Goal: Transaction & Acquisition: Obtain resource

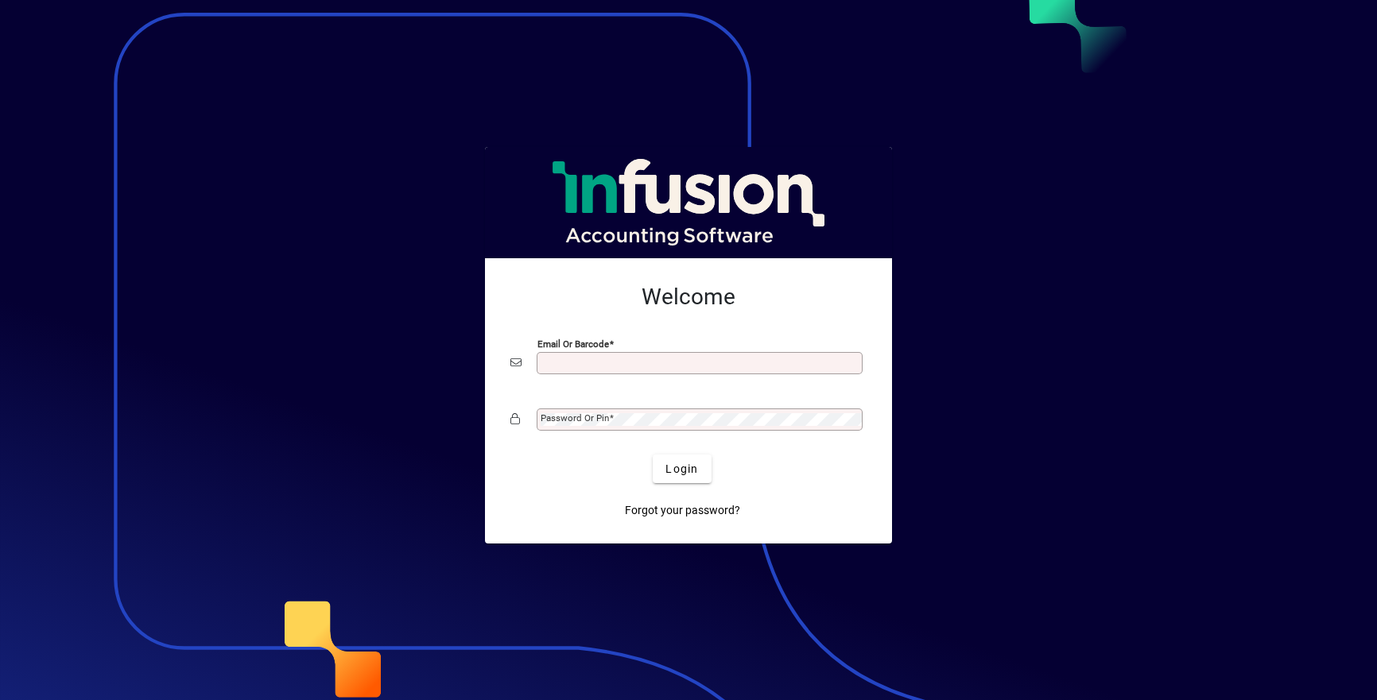
scroll to position [3, 0]
type input "**********"
click at [682, 468] on button "Login" at bounding box center [682, 469] width 58 height 29
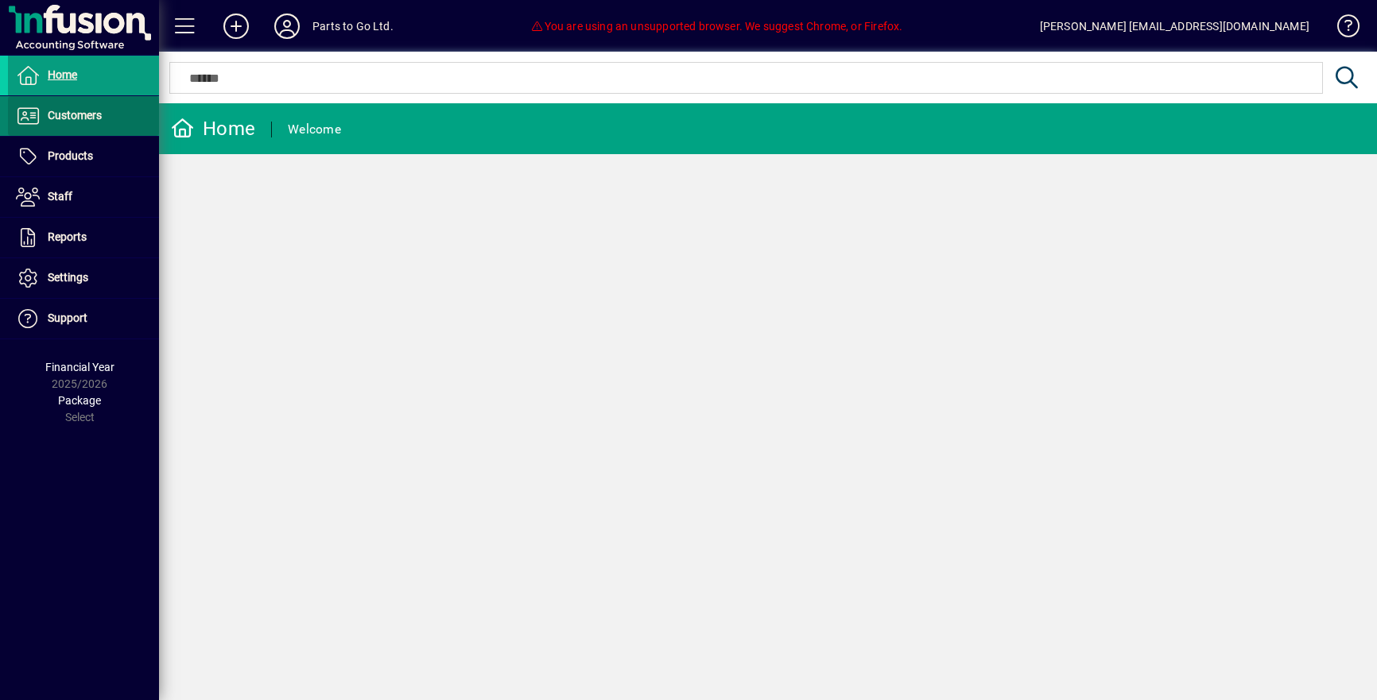
click at [43, 118] on span "Customers" at bounding box center [55, 116] width 94 height 19
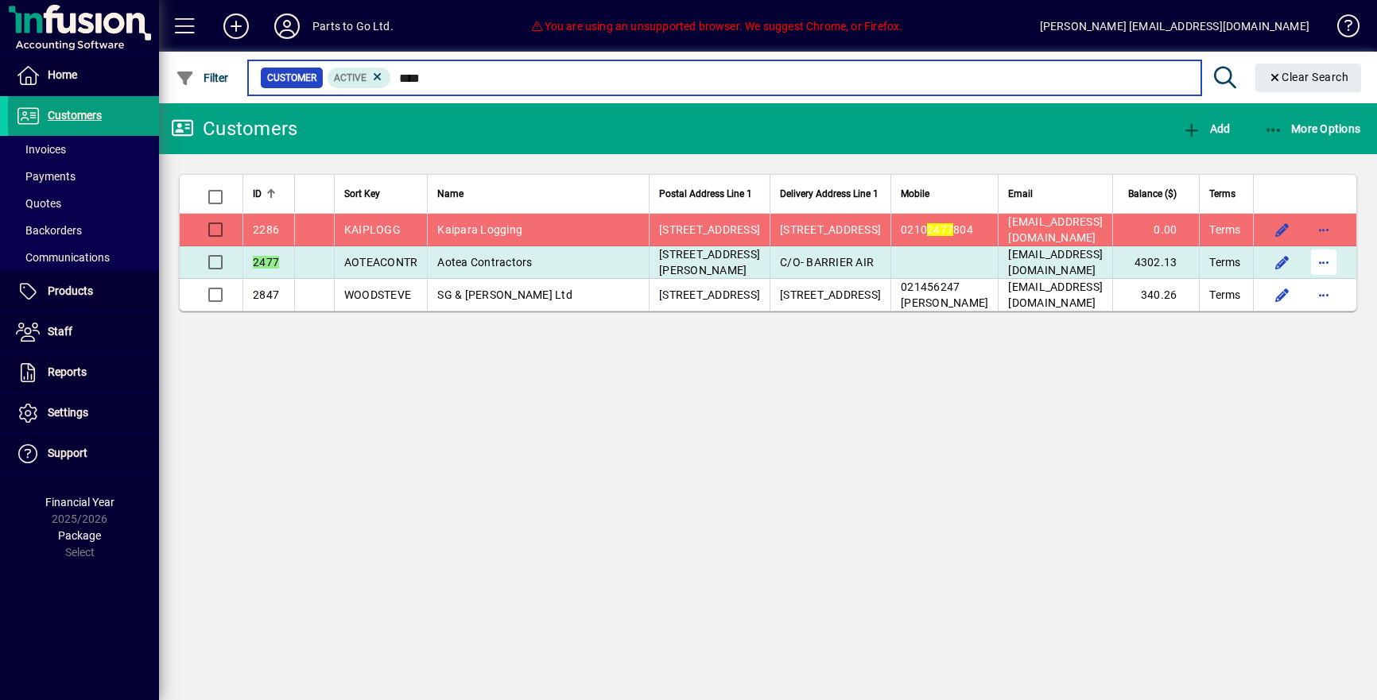
type input "****"
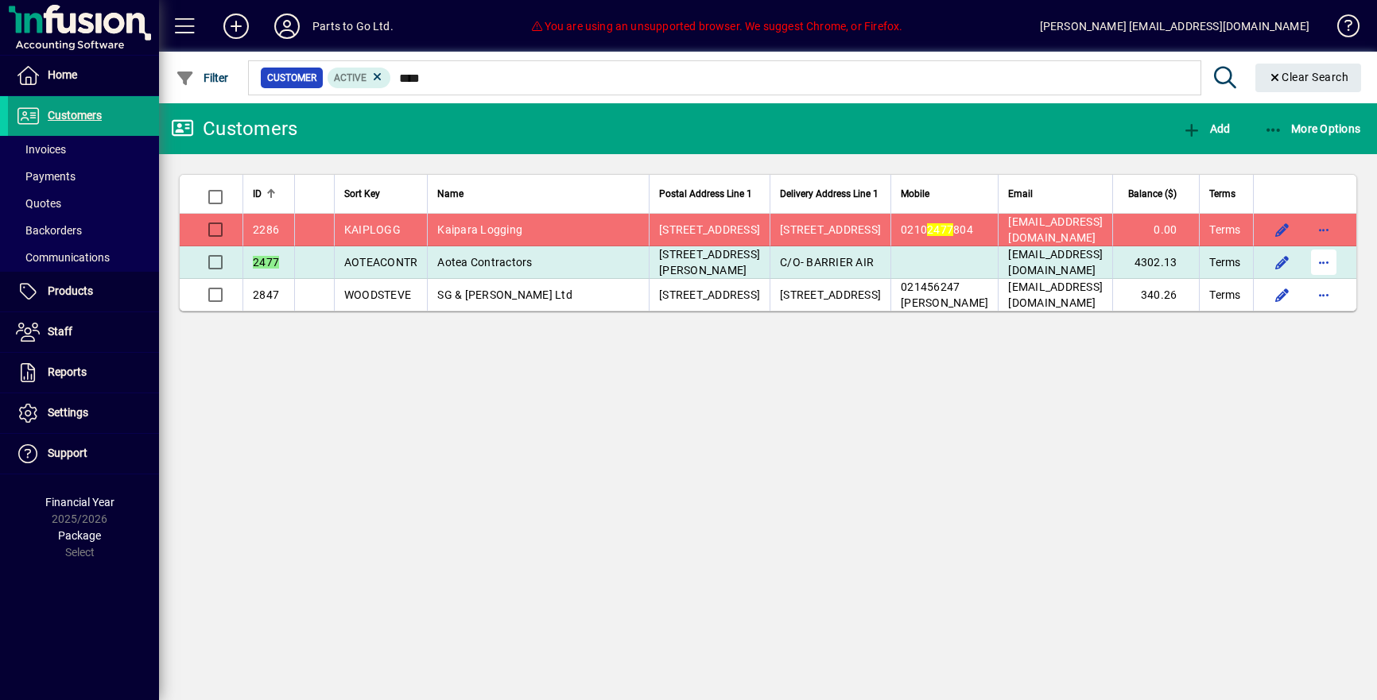
click at [1317, 281] on span "button" at bounding box center [1324, 262] width 38 height 38
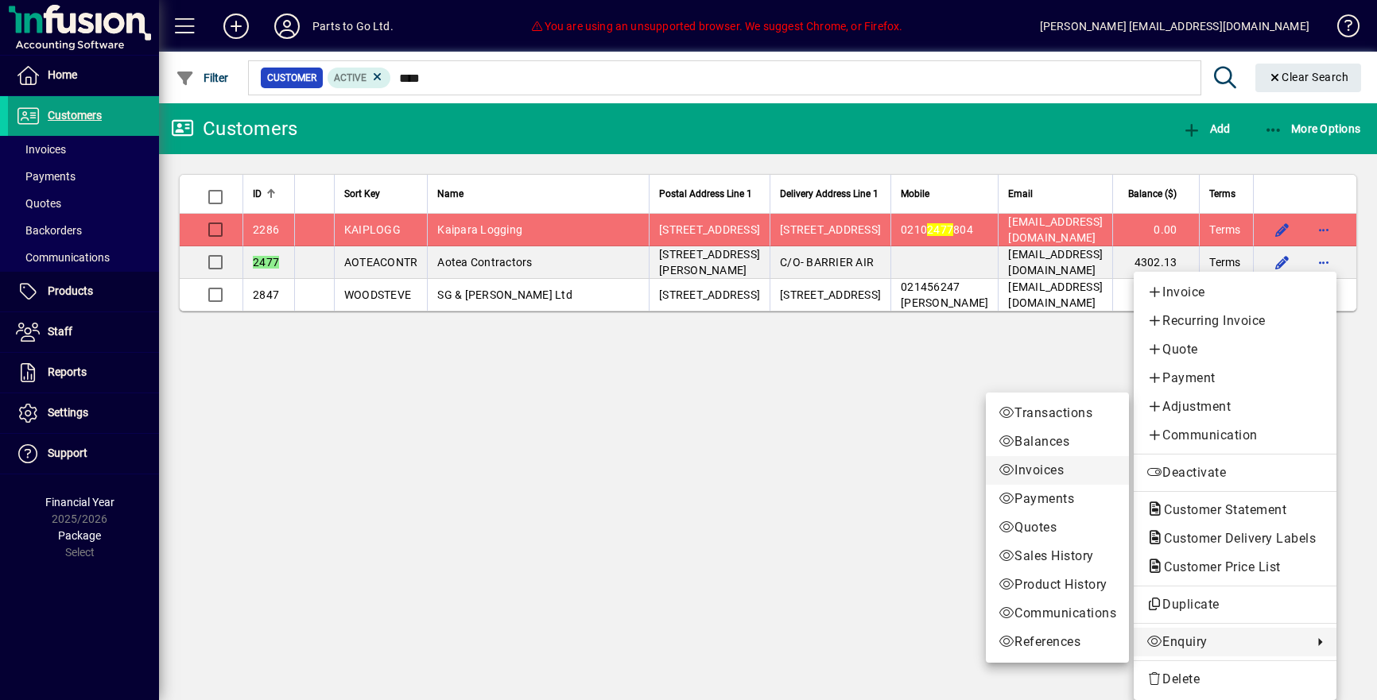
click at [1059, 468] on span "Invoices" at bounding box center [1058, 470] width 118 height 19
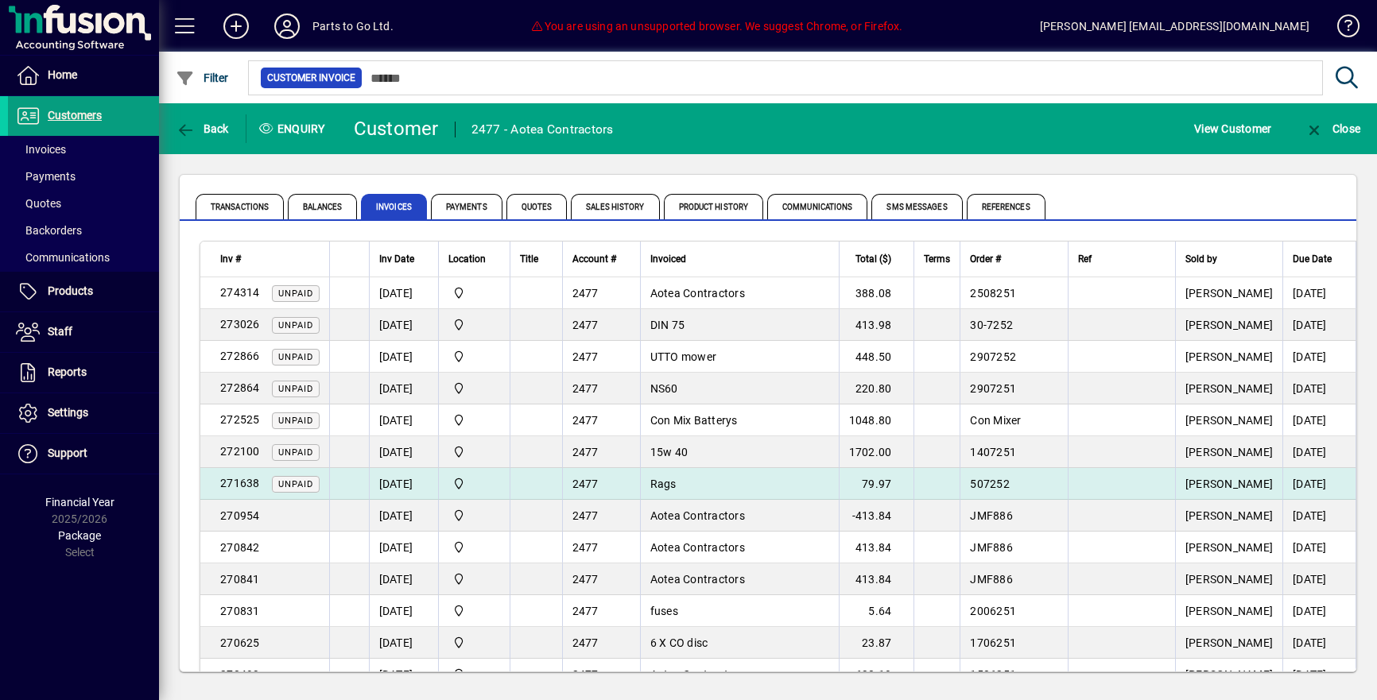
click at [677, 483] on span "Rags" at bounding box center [663, 484] width 26 height 13
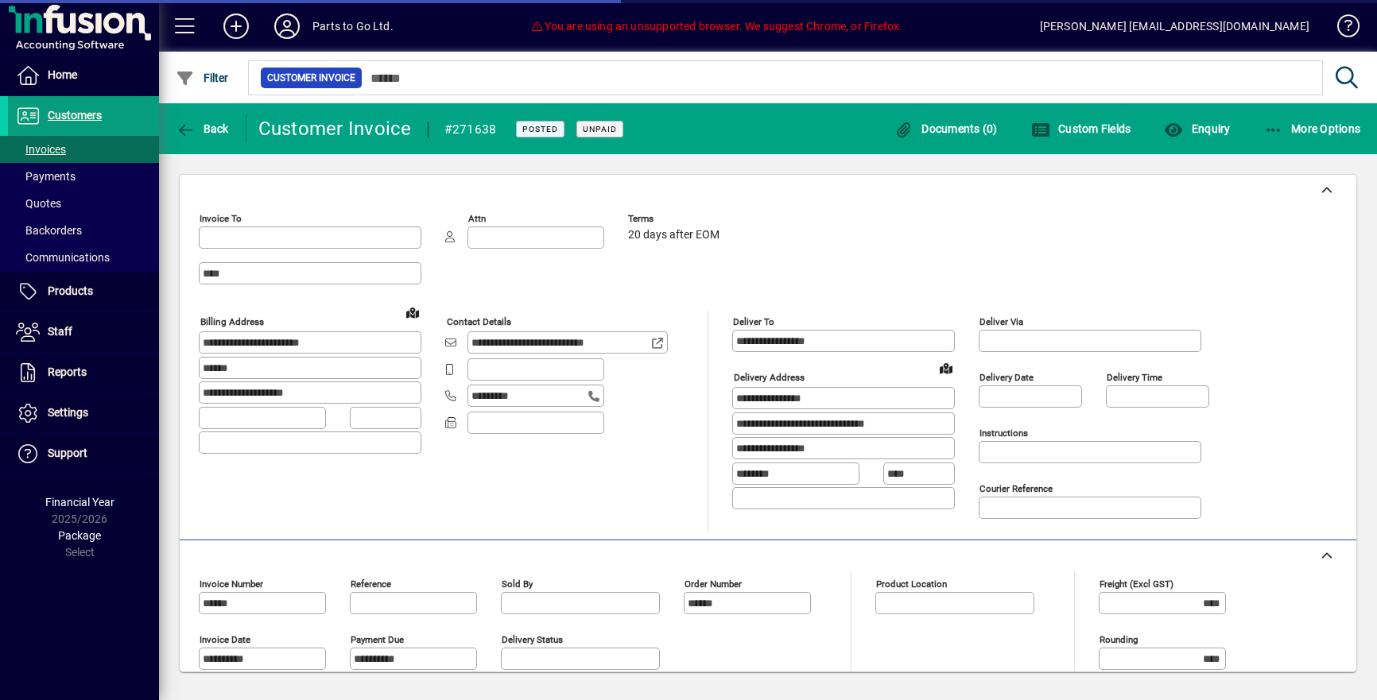
type input "**********"
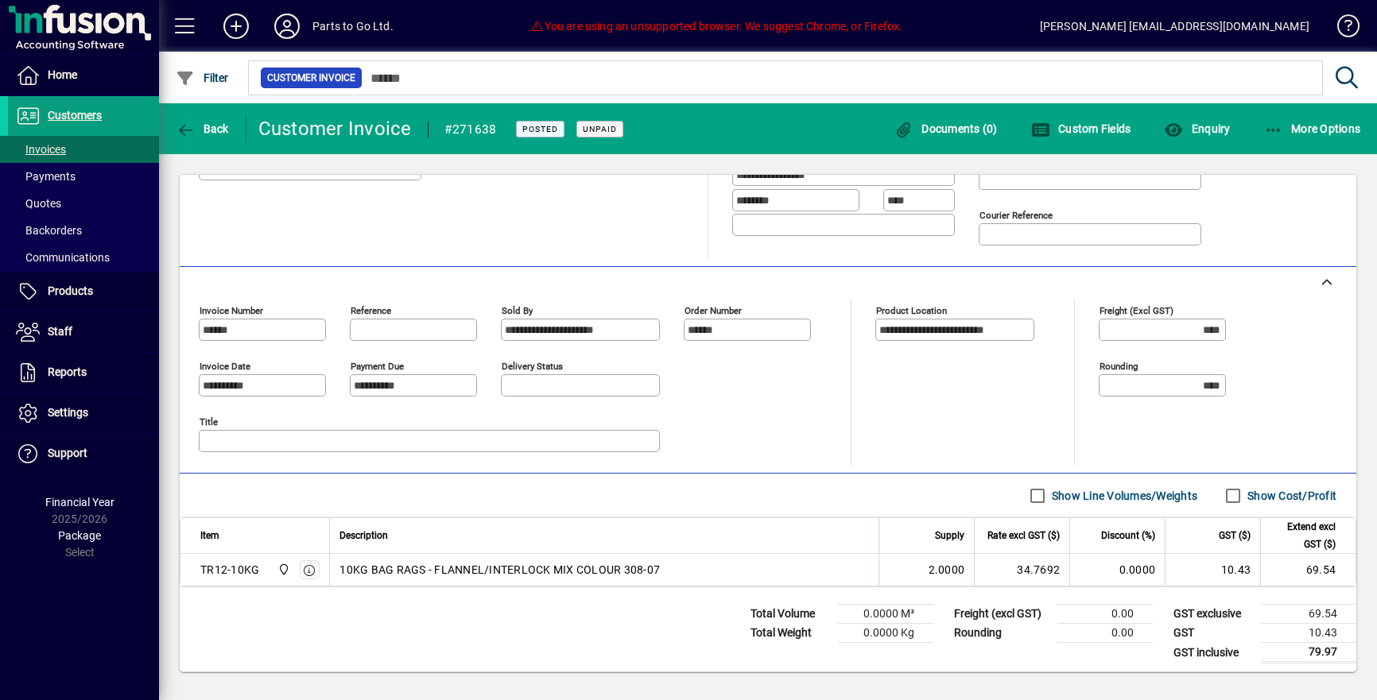
scroll to position [278, 0]
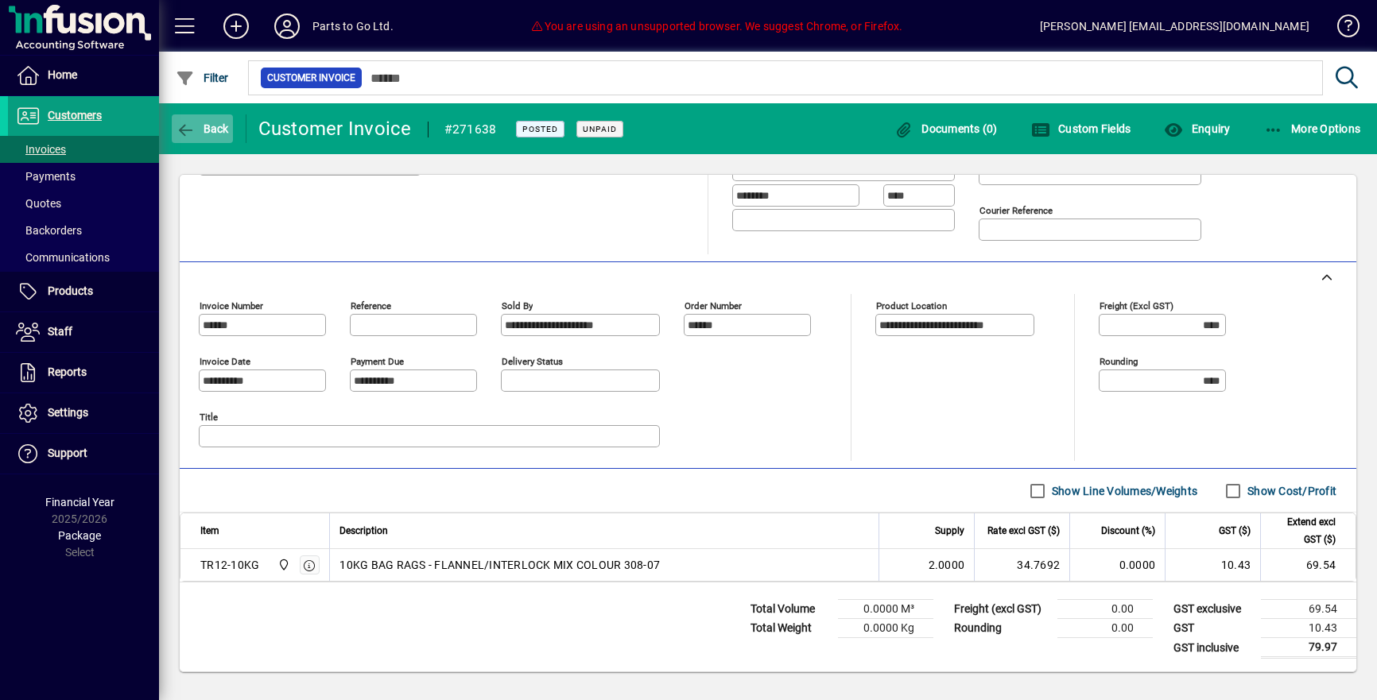
click at [227, 131] on span "Back" at bounding box center [202, 128] width 53 height 13
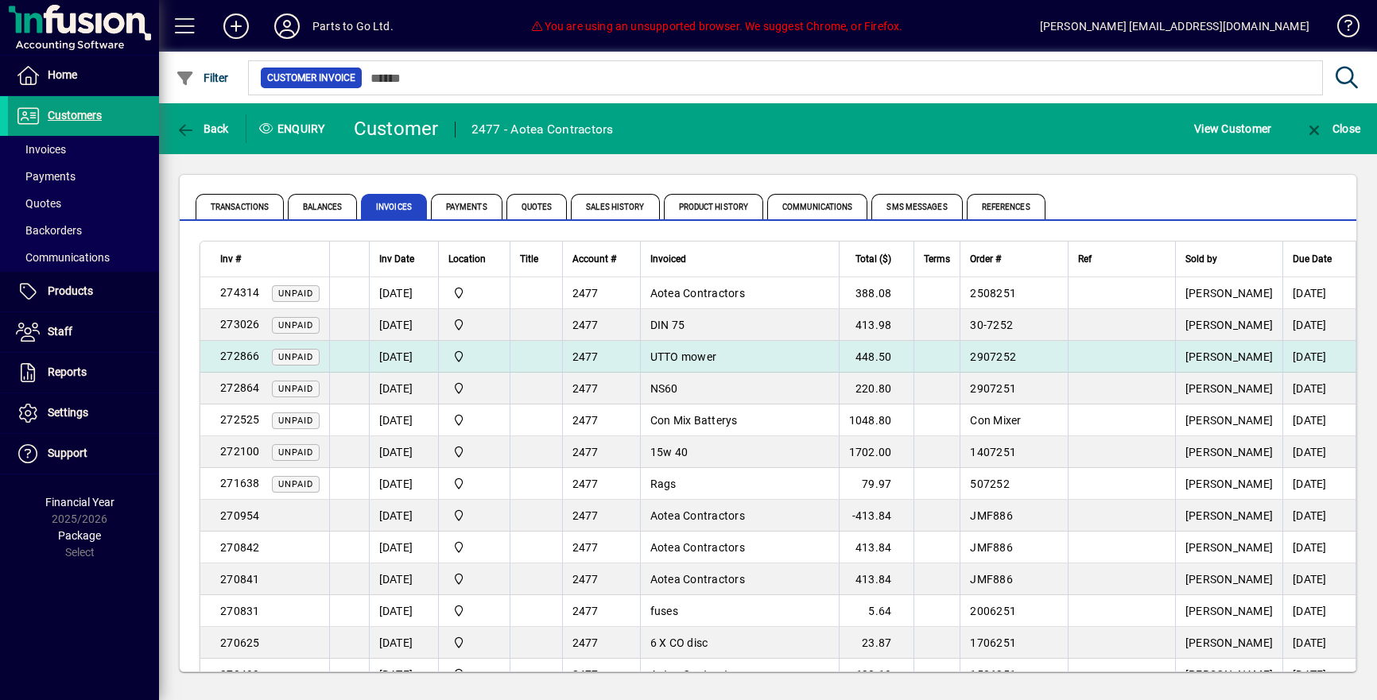
click at [717, 356] on span "UTTO mower" at bounding box center [683, 357] width 67 height 13
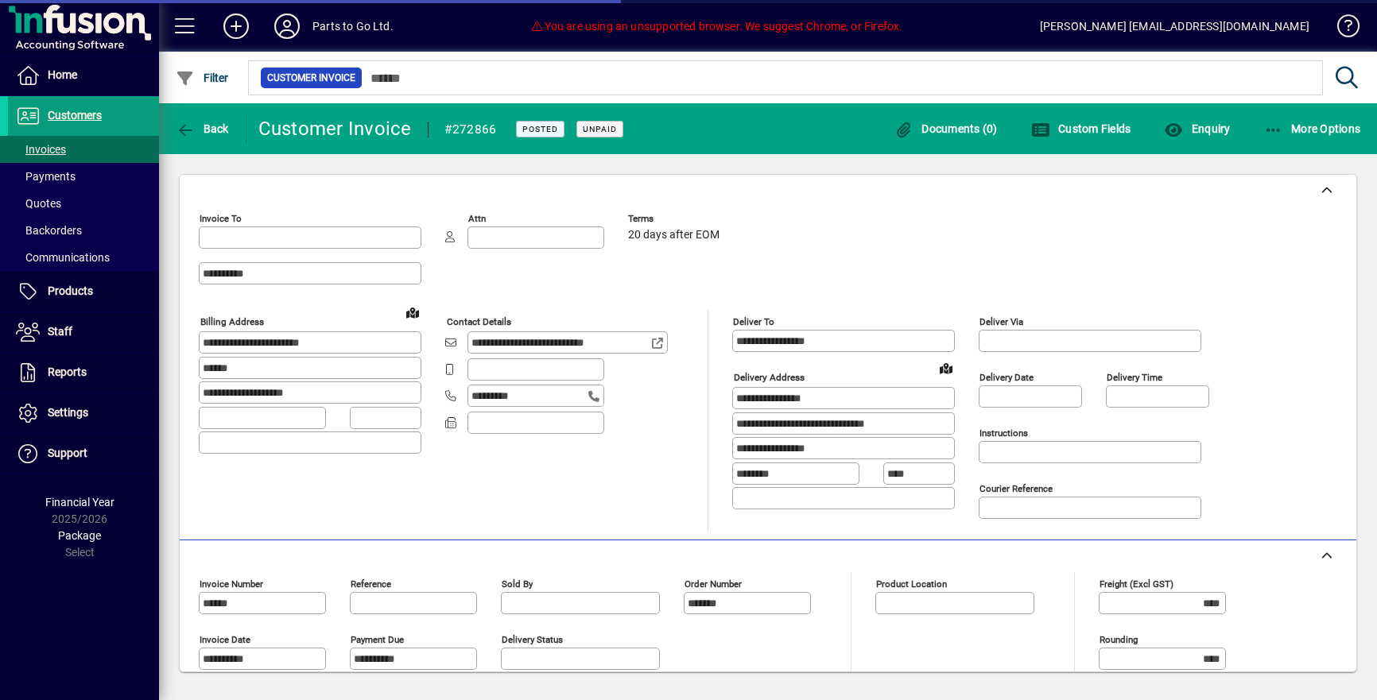
type input "**********"
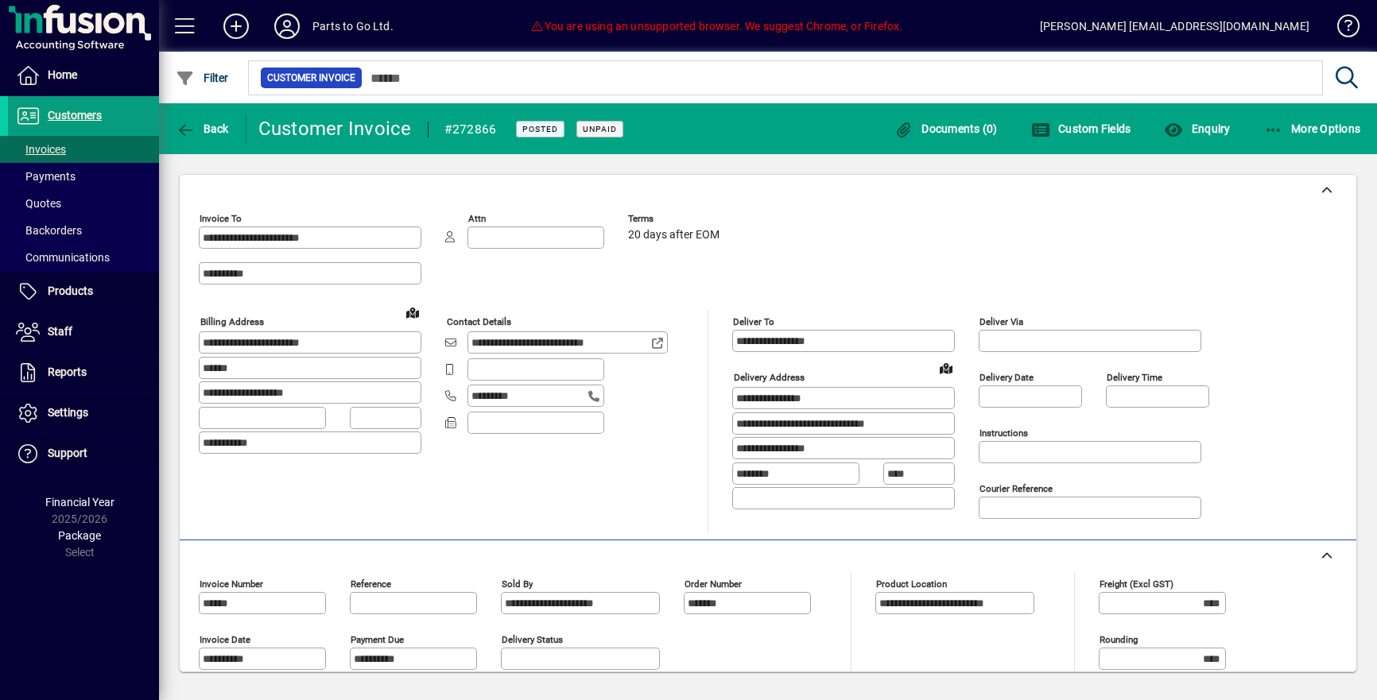
scroll to position [278, 0]
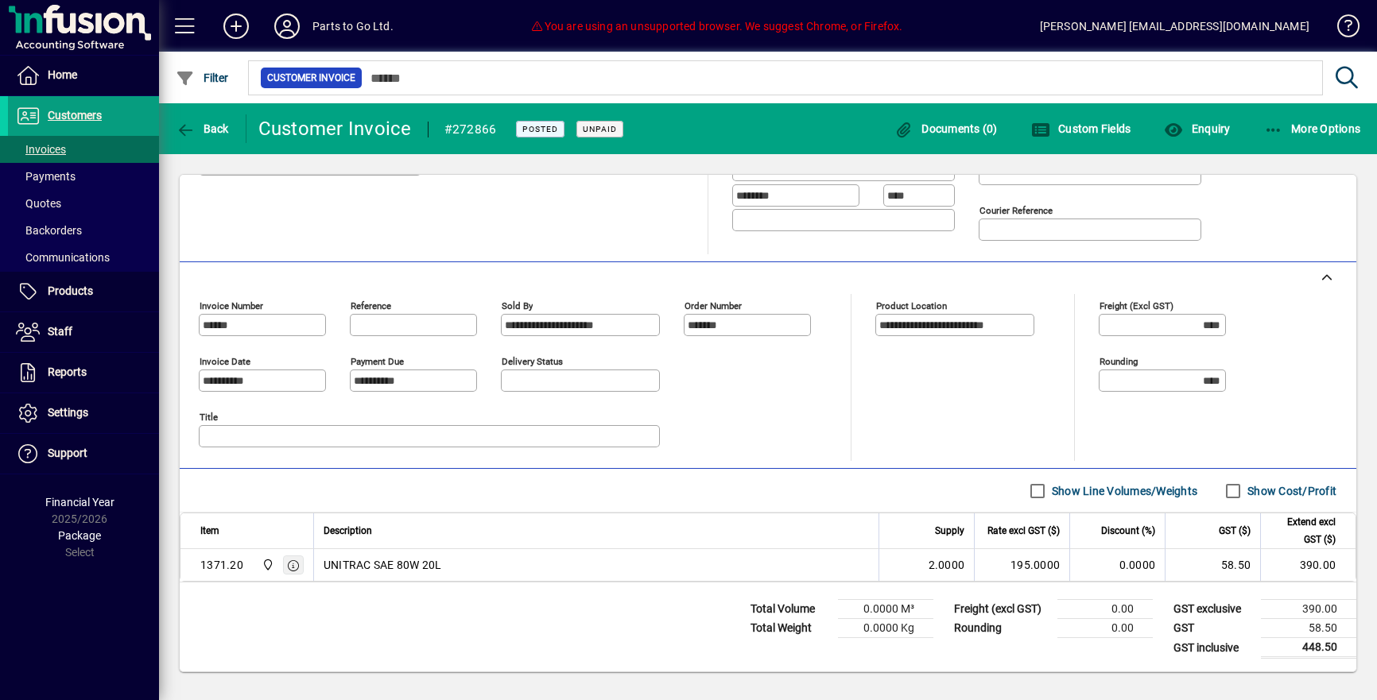
click at [294, 571] on icon "button" at bounding box center [293, 566] width 14 height 11
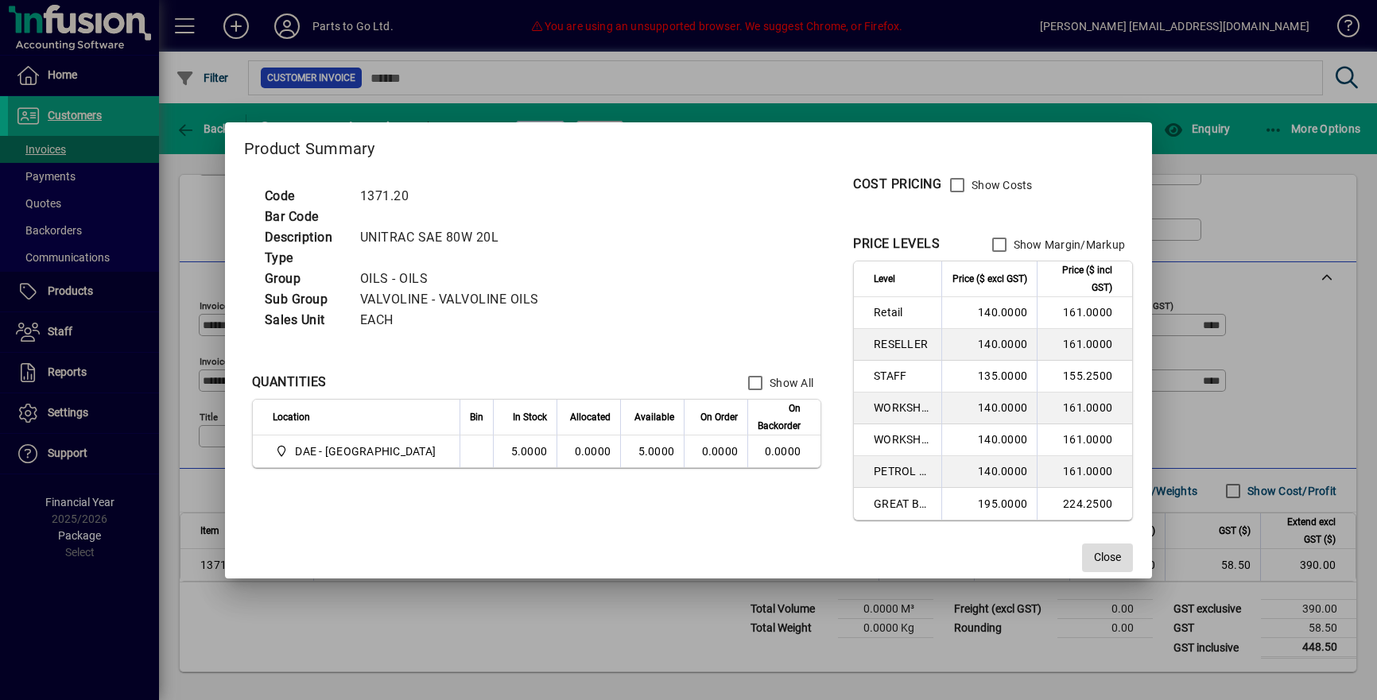
click at [1100, 557] on span "Close" at bounding box center [1107, 557] width 27 height 17
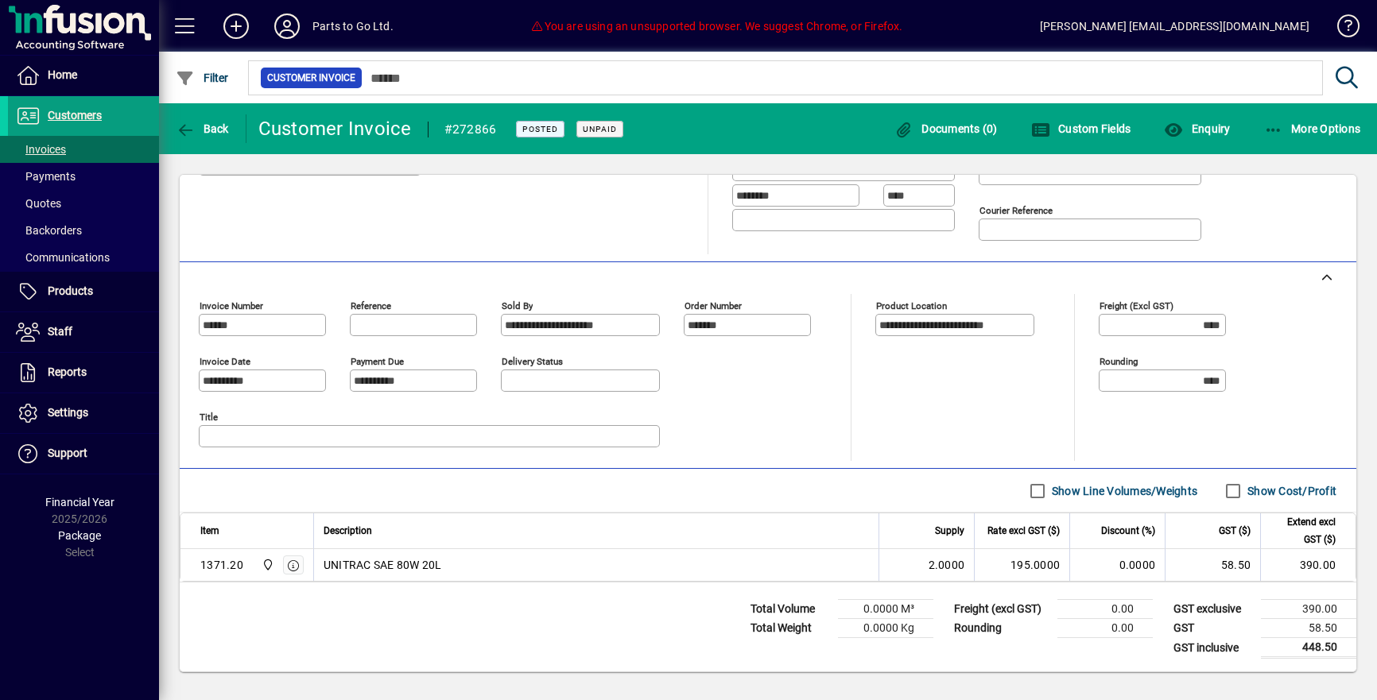
scroll to position [0, 0]
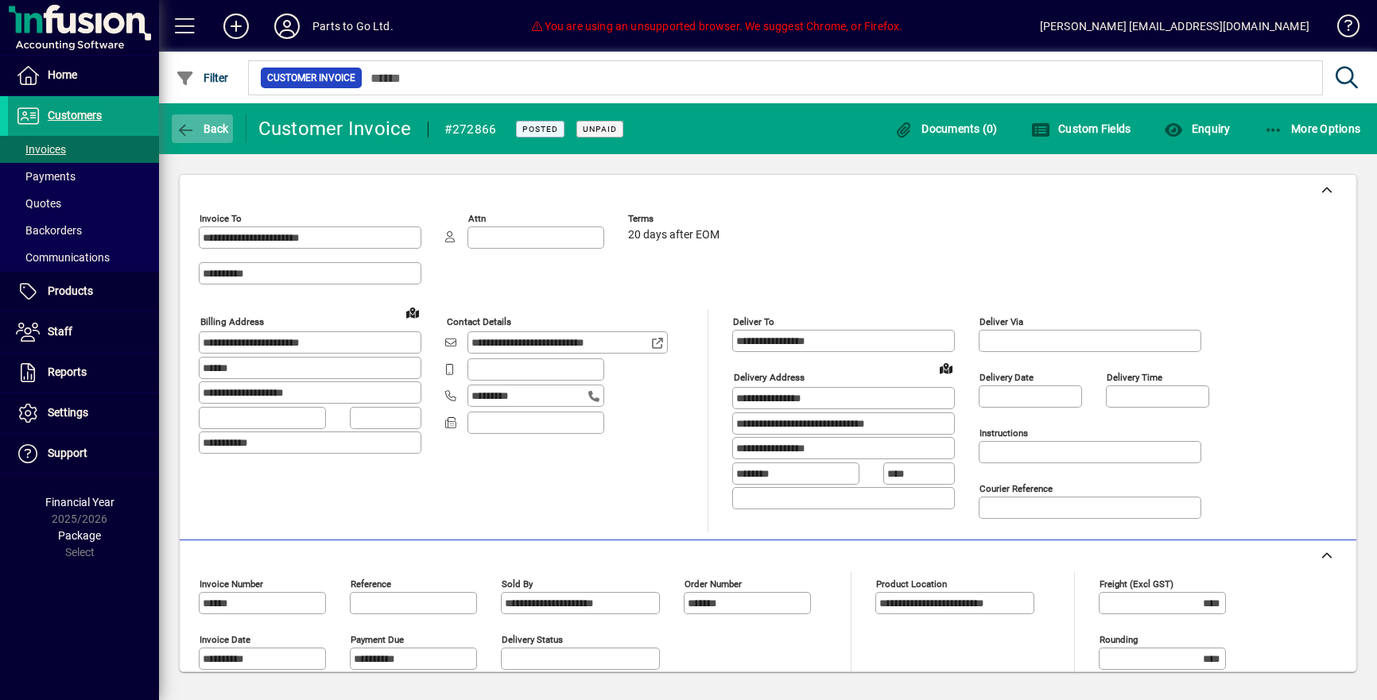
click at [206, 130] on span "Back" at bounding box center [202, 128] width 53 height 13
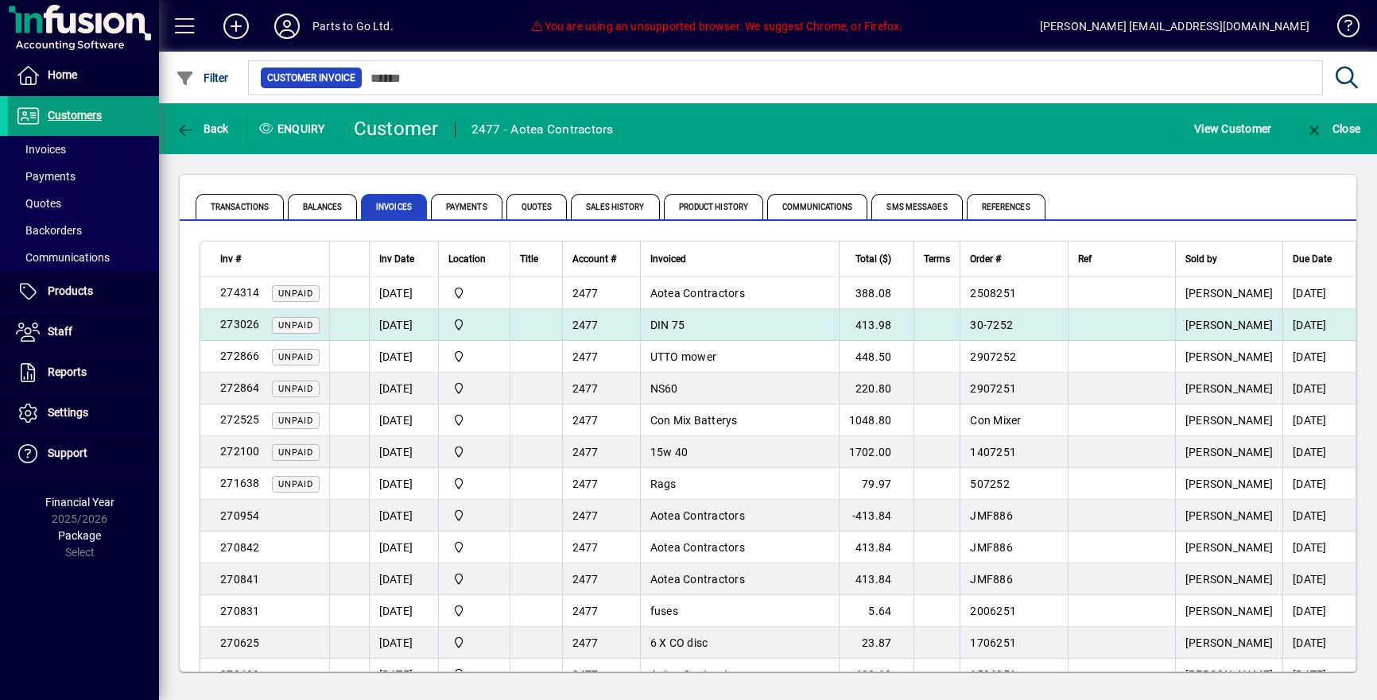
click at [705, 325] on td "DIN 75" at bounding box center [739, 325] width 199 height 32
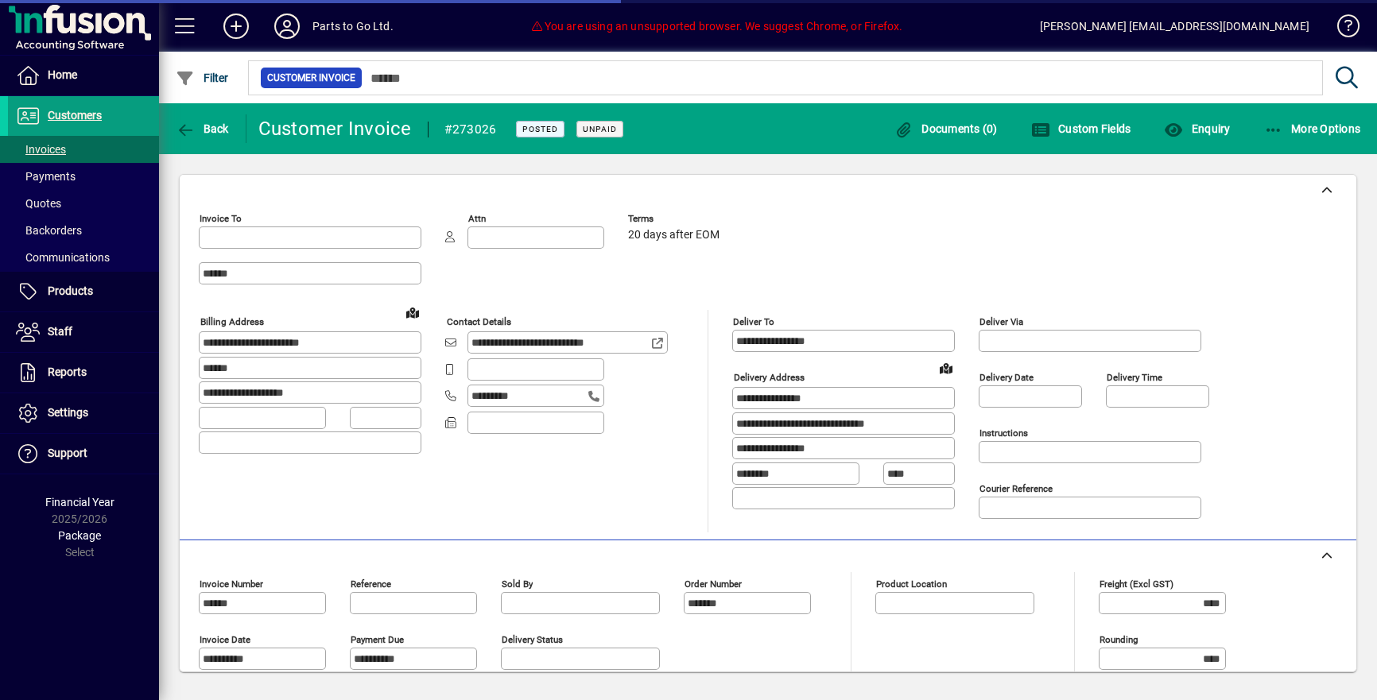
type input "**********"
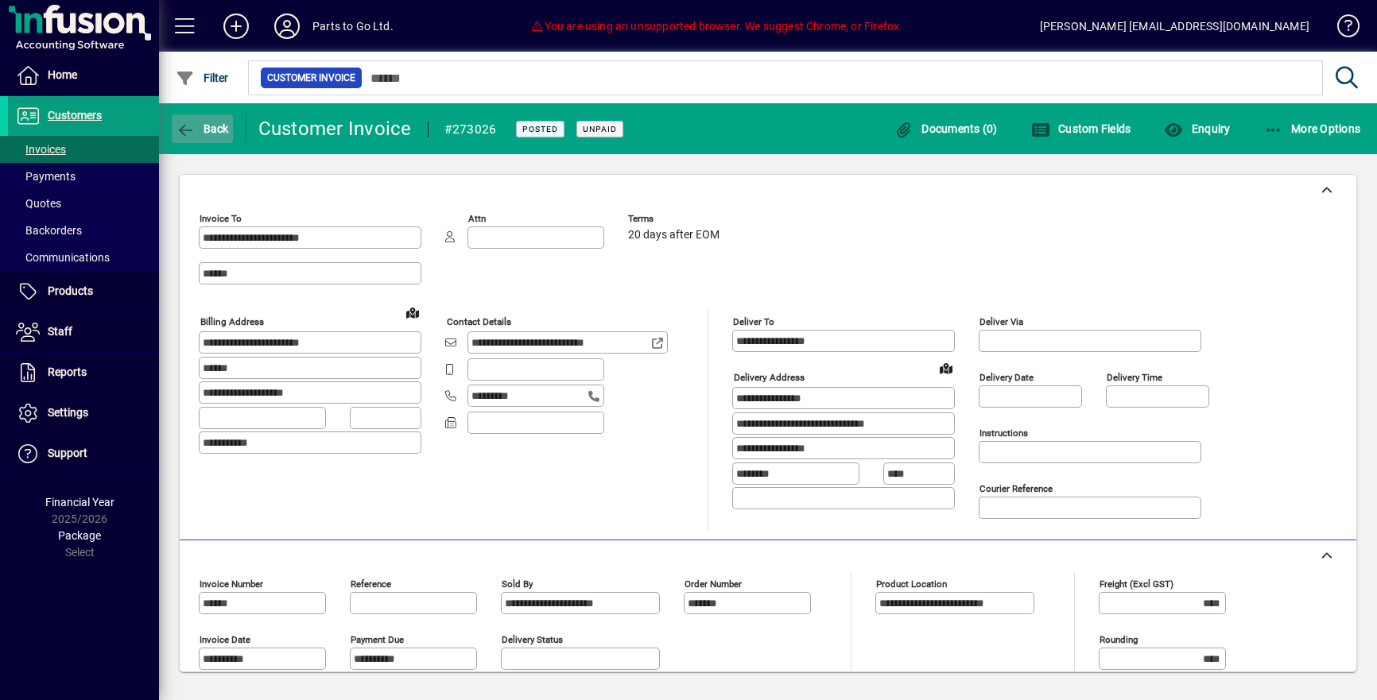
click at [210, 130] on span "Back" at bounding box center [202, 128] width 53 height 13
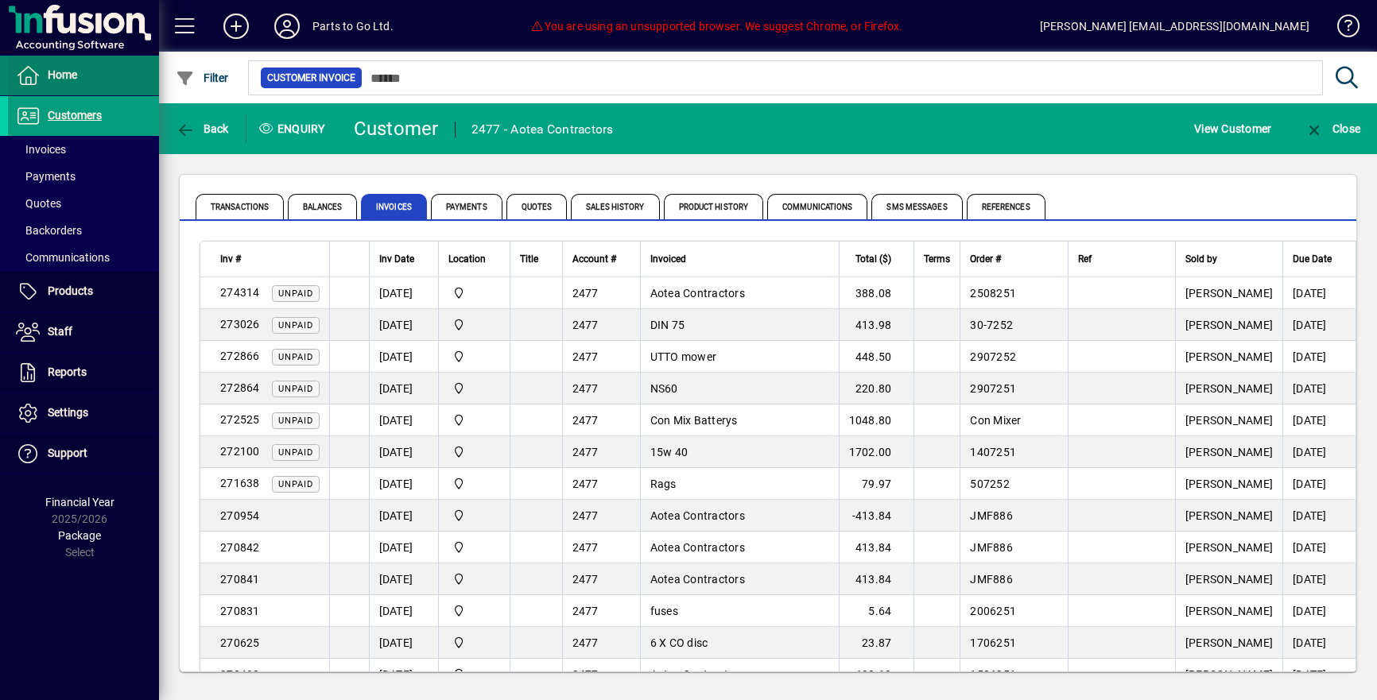
click at [73, 80] on span "Home" at bounding box center [62, 74] width 29 height 13
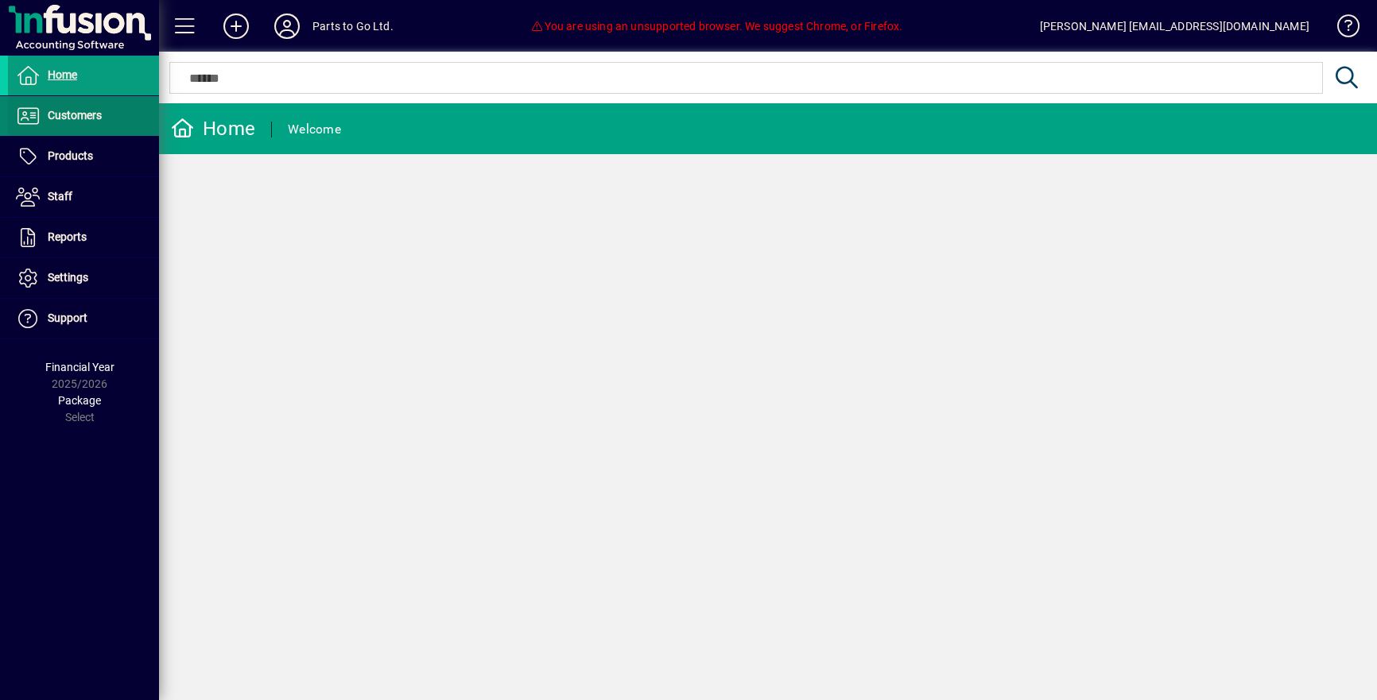
click at [68, 109] on span "Customers" at bounding box center [75, 115] width 54 height 13
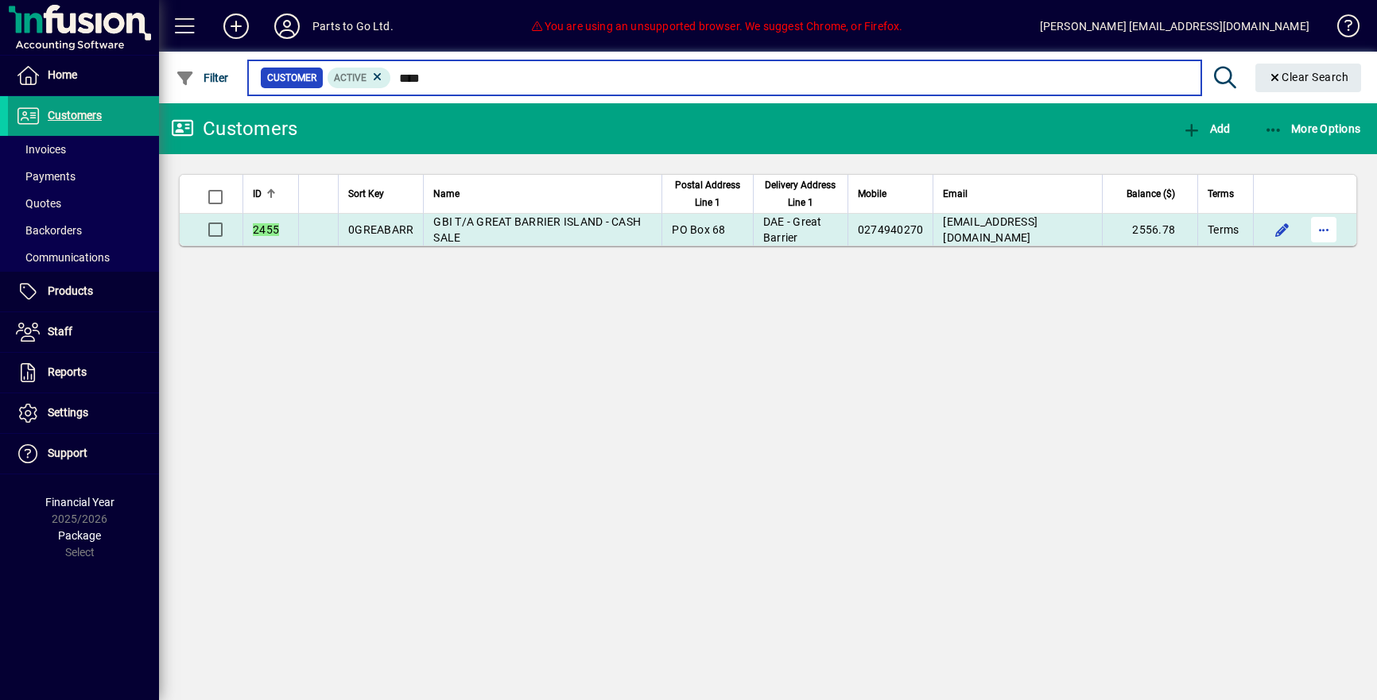
type input "****"
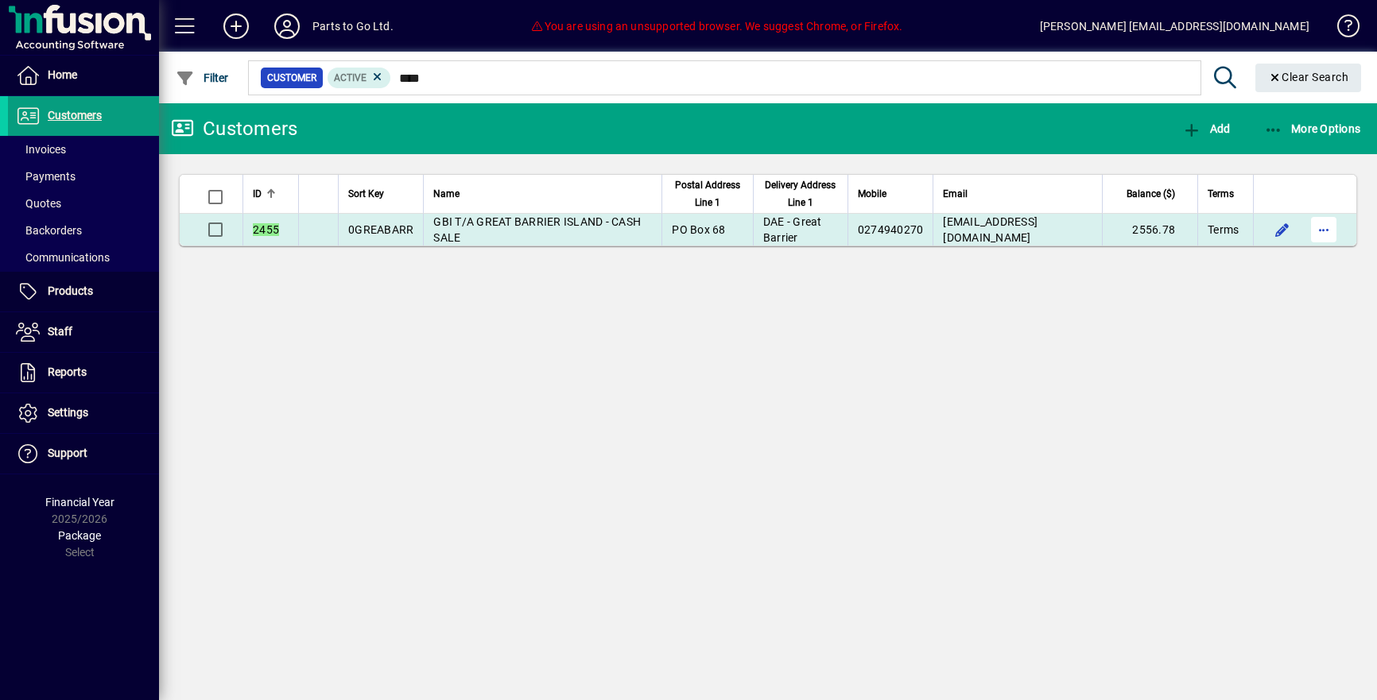
click at [1320, 230] on span "button" at bounding box center [1324, 230] width 38 height 38
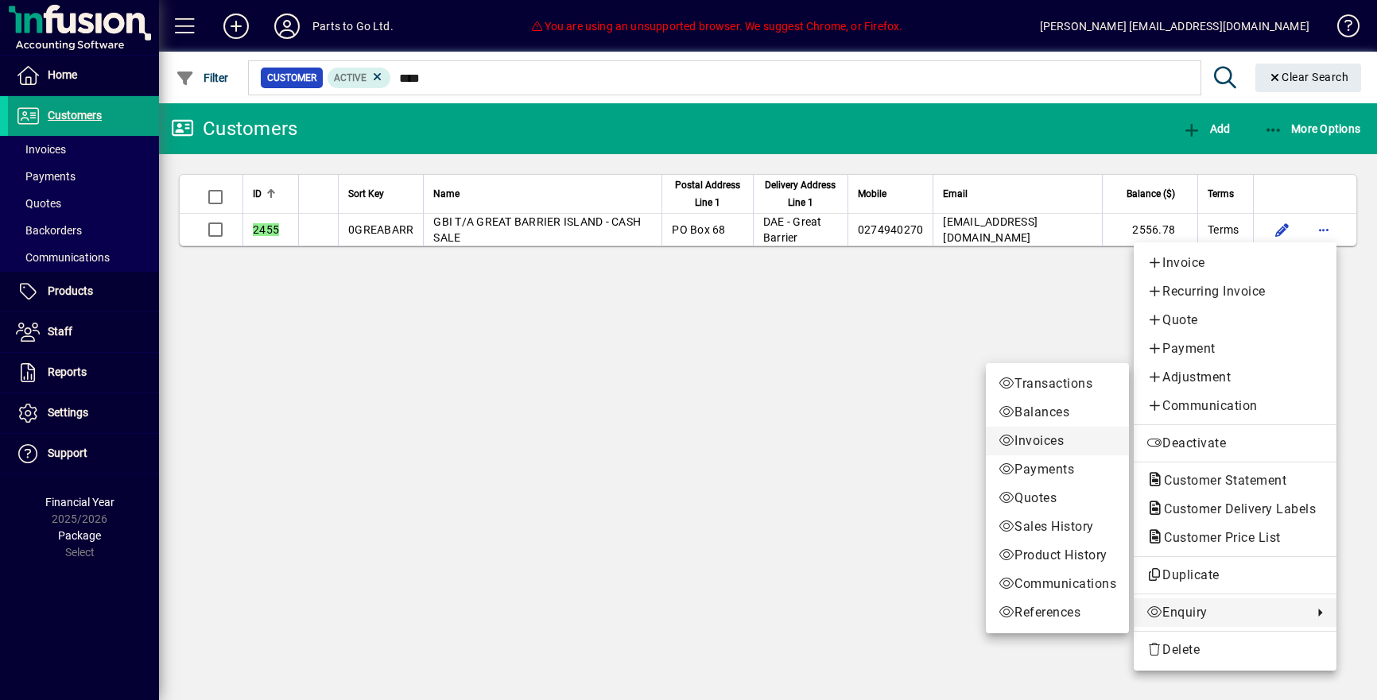
click at [1029, 441] on span "Invoices" at bounding box center [1058, 441] width 118 height 19
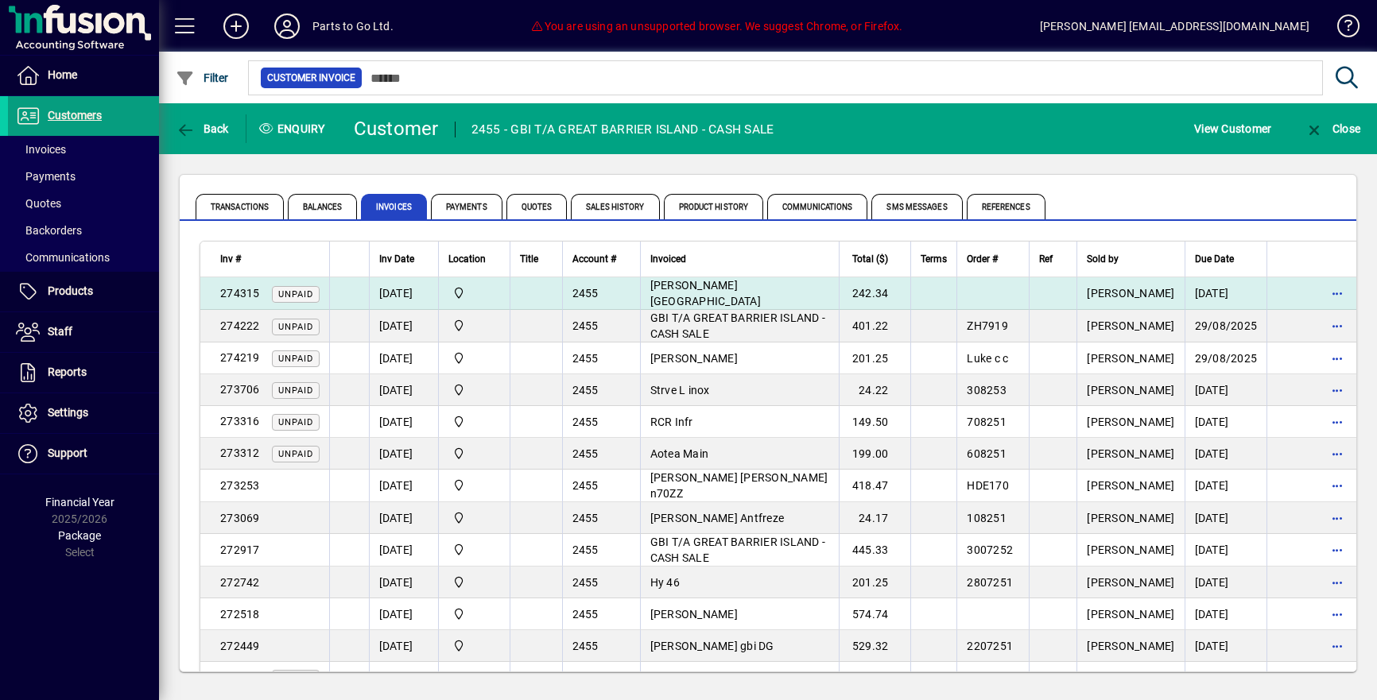
click at [701, 295] on span "[PERSON_NAME][GEOGRAPHIC_DATA]" at bounding box center [705, 293] width 111 height 29
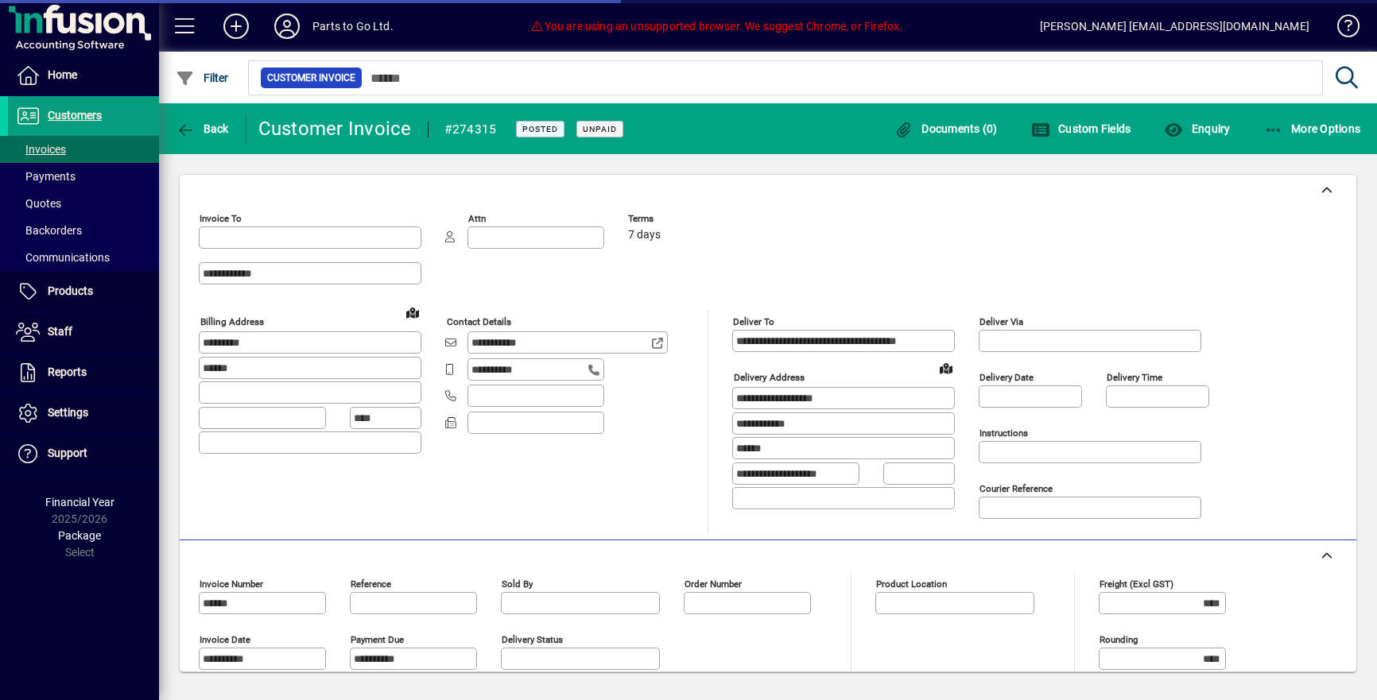
type input "**********"
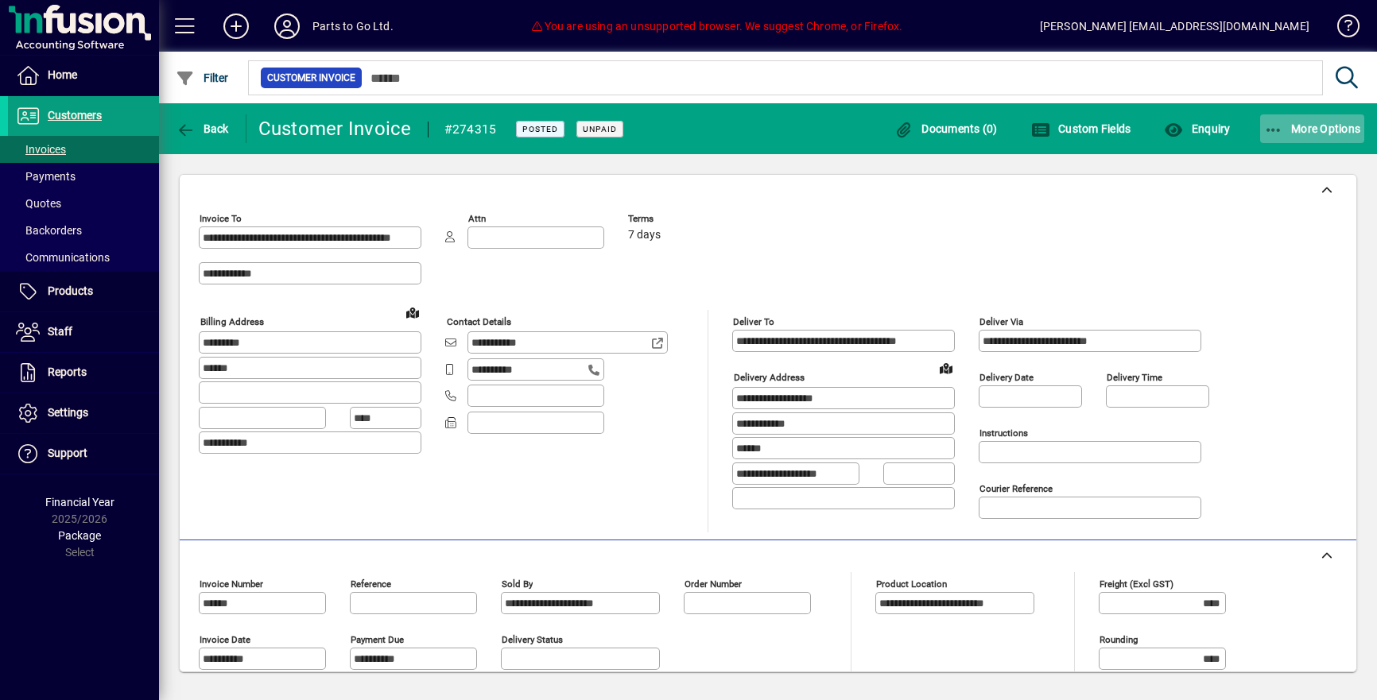
click at [1282, 126] on span "More Options" at bounding box center [1312, 128] width 97 height 13
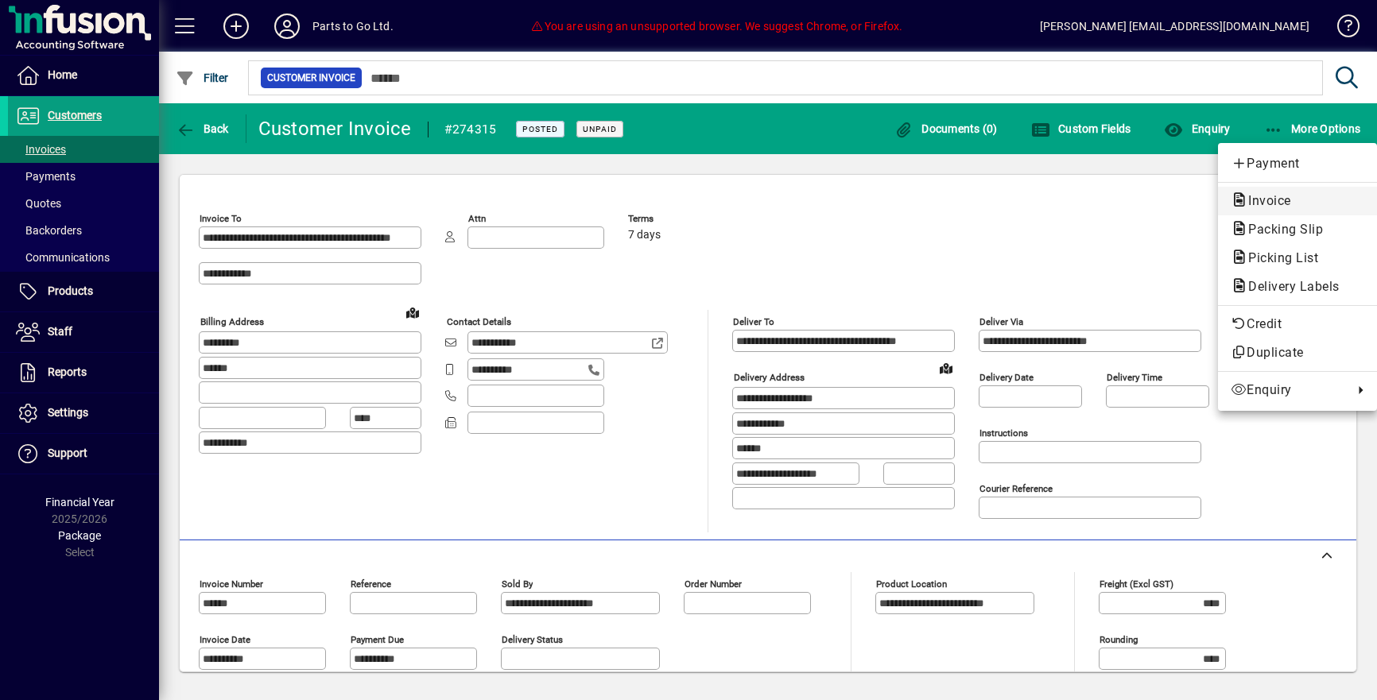
click at [1254, 201] on span "Invoice" at bounding box center [1265, 200] width 68 height 15
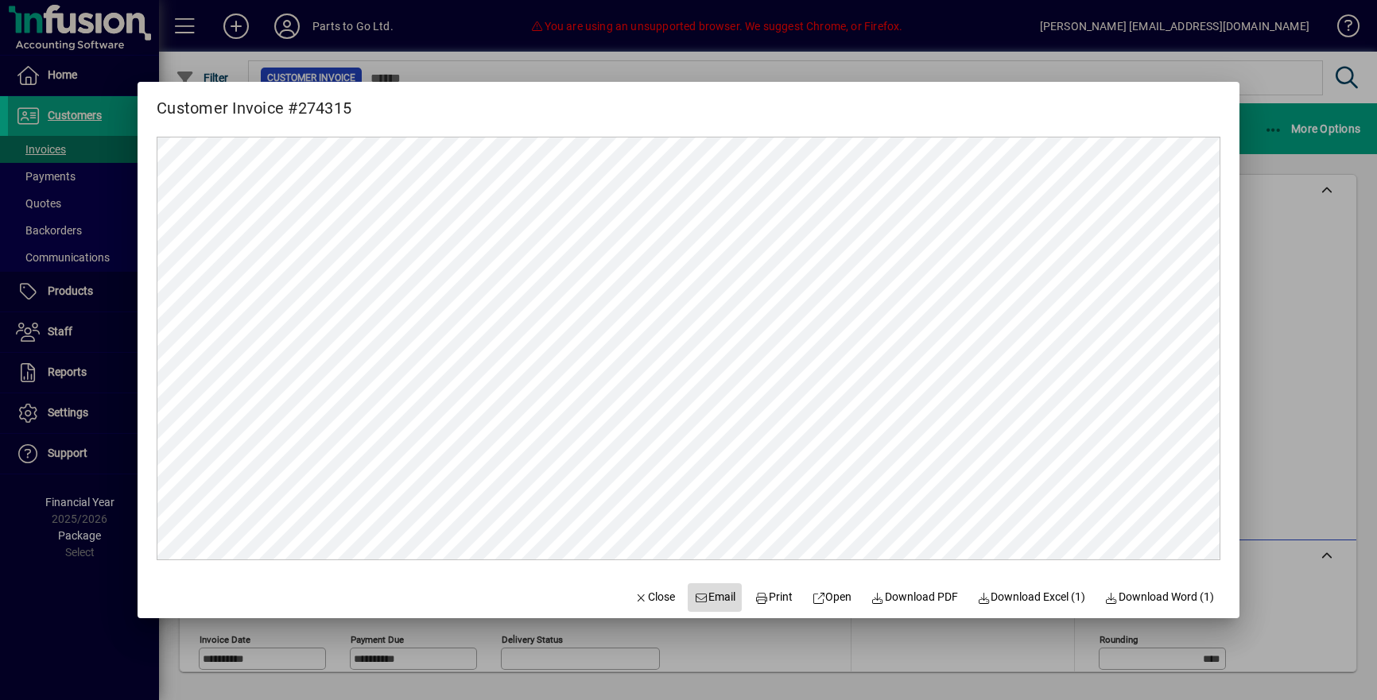
click at [694, 595] on span "Email" at bounding box center [714, 597] width 41 height 17
click at [655, 598] on span "Close" at bounding box center [654, 597] width 41 height 17
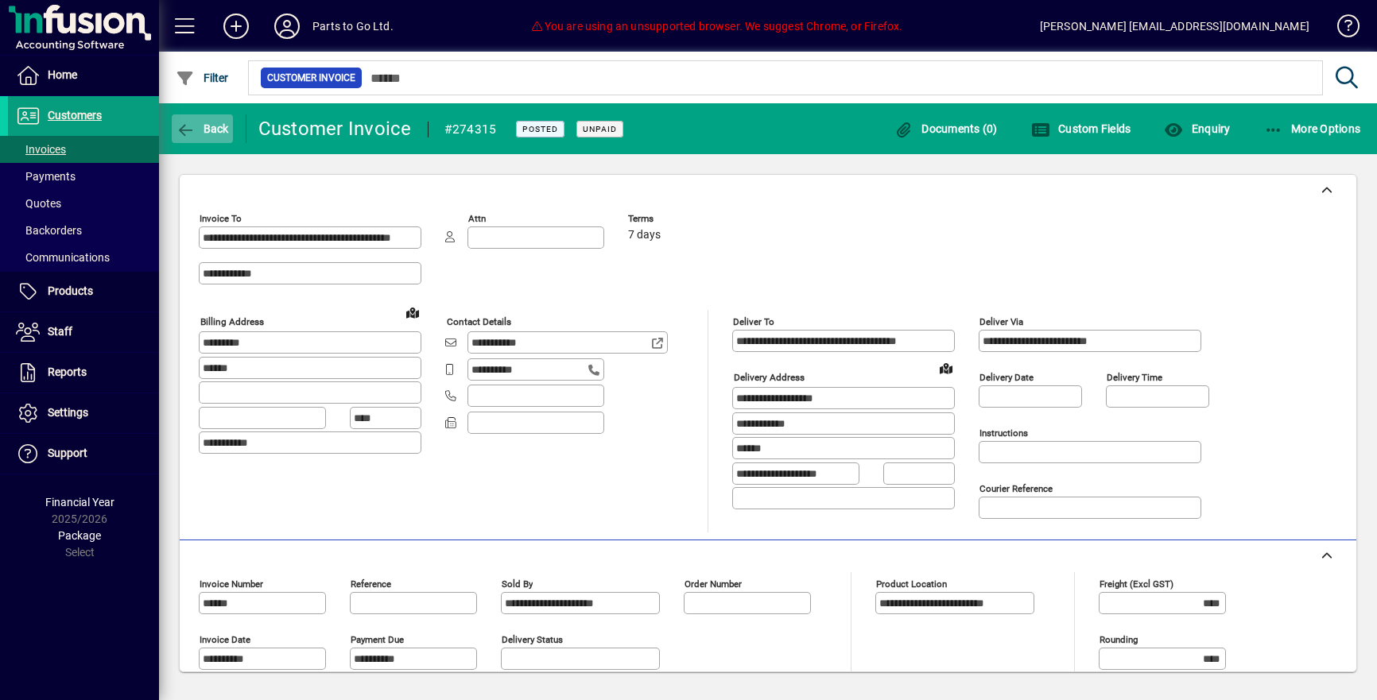
click at [195, 124] on icon "button" at bounding box center [186, 130] width 20 height 16
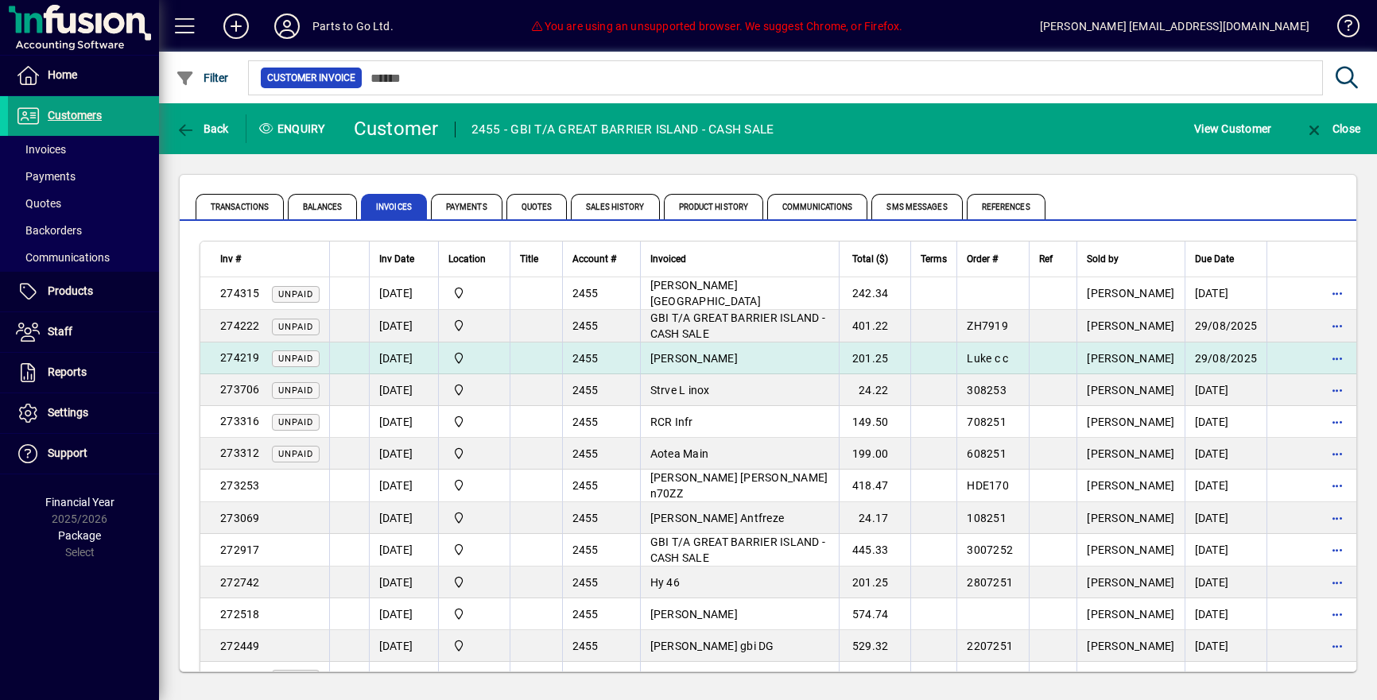
click at [692, 358] on td "[PERSON_NAME]" at bounding box center [739, 359] width 199 height 32
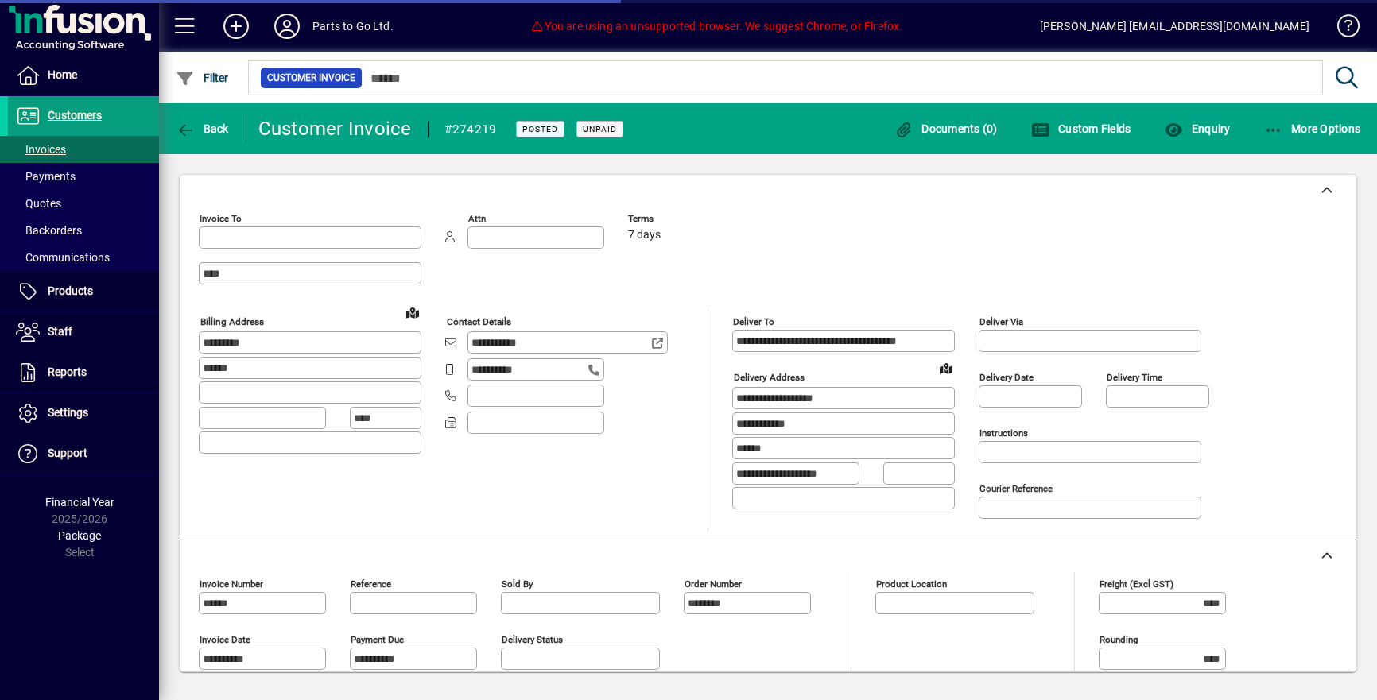
type input "**********"
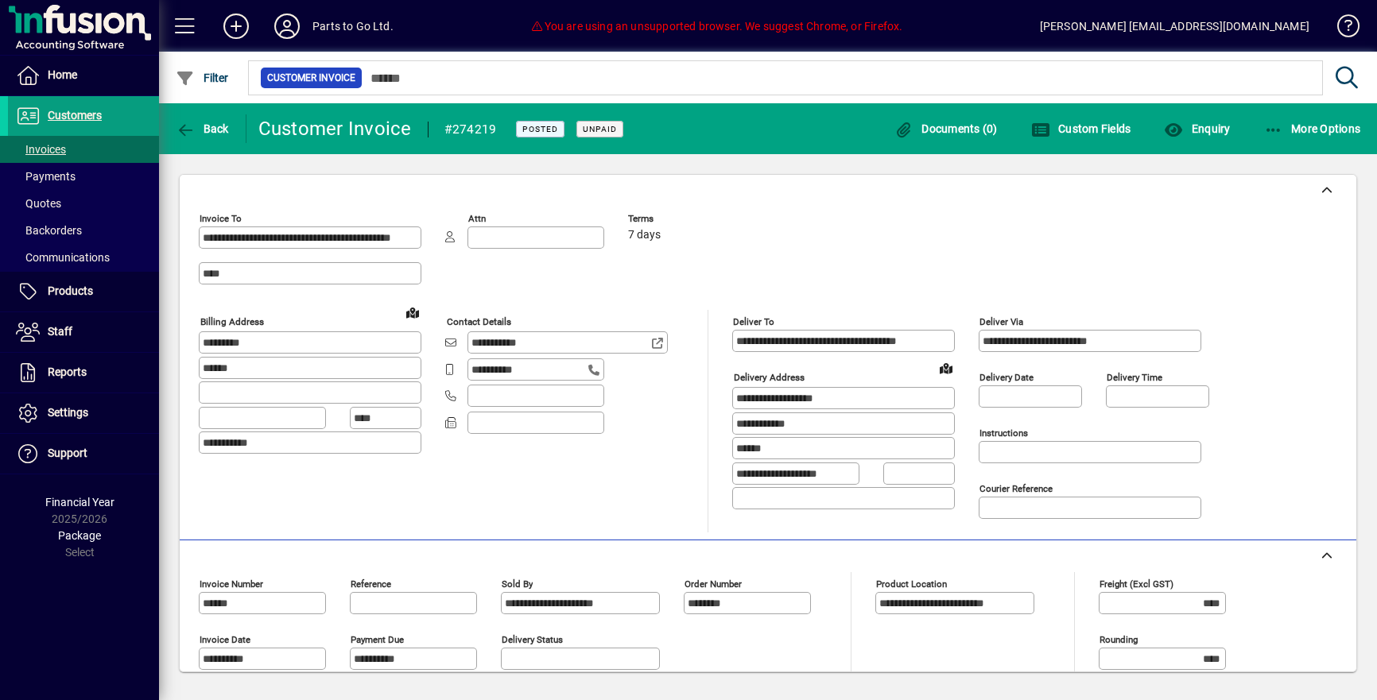
scroll to position [3, 0]
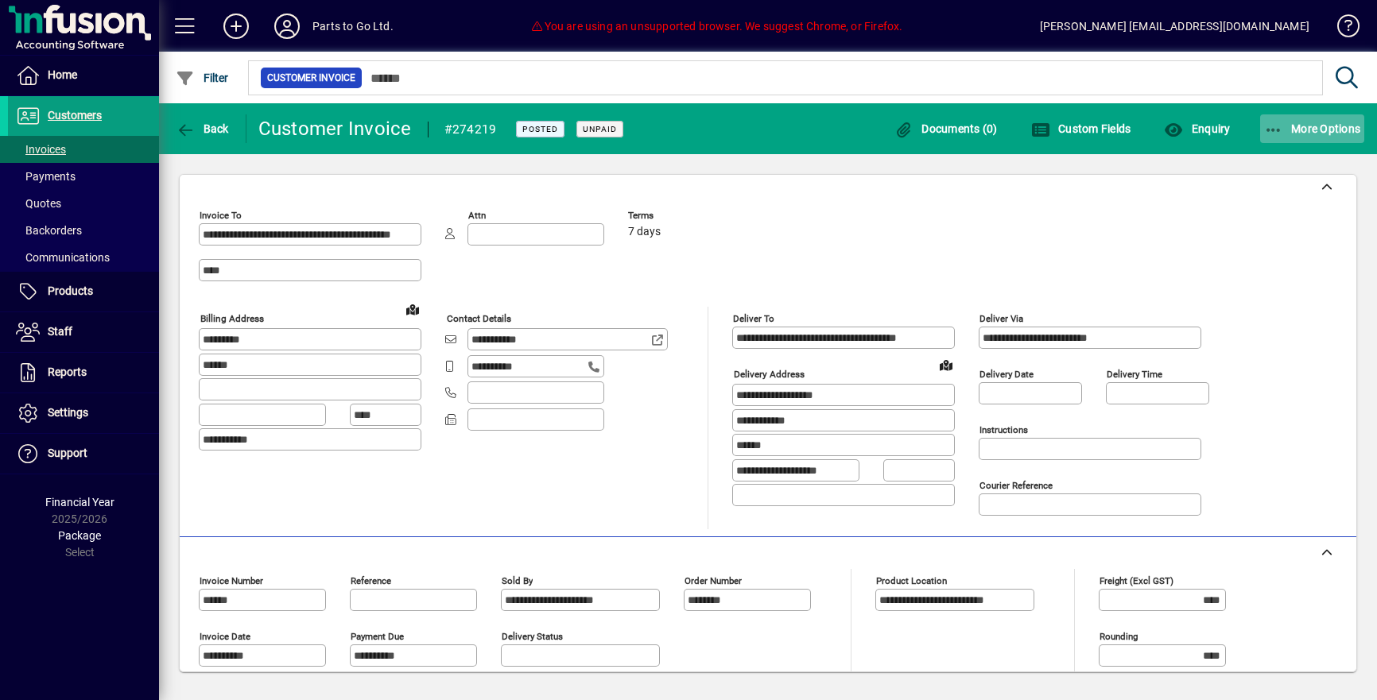
click at [1277, 130] on icon "button" at bounding box center [1274, 130] width 20 height 16
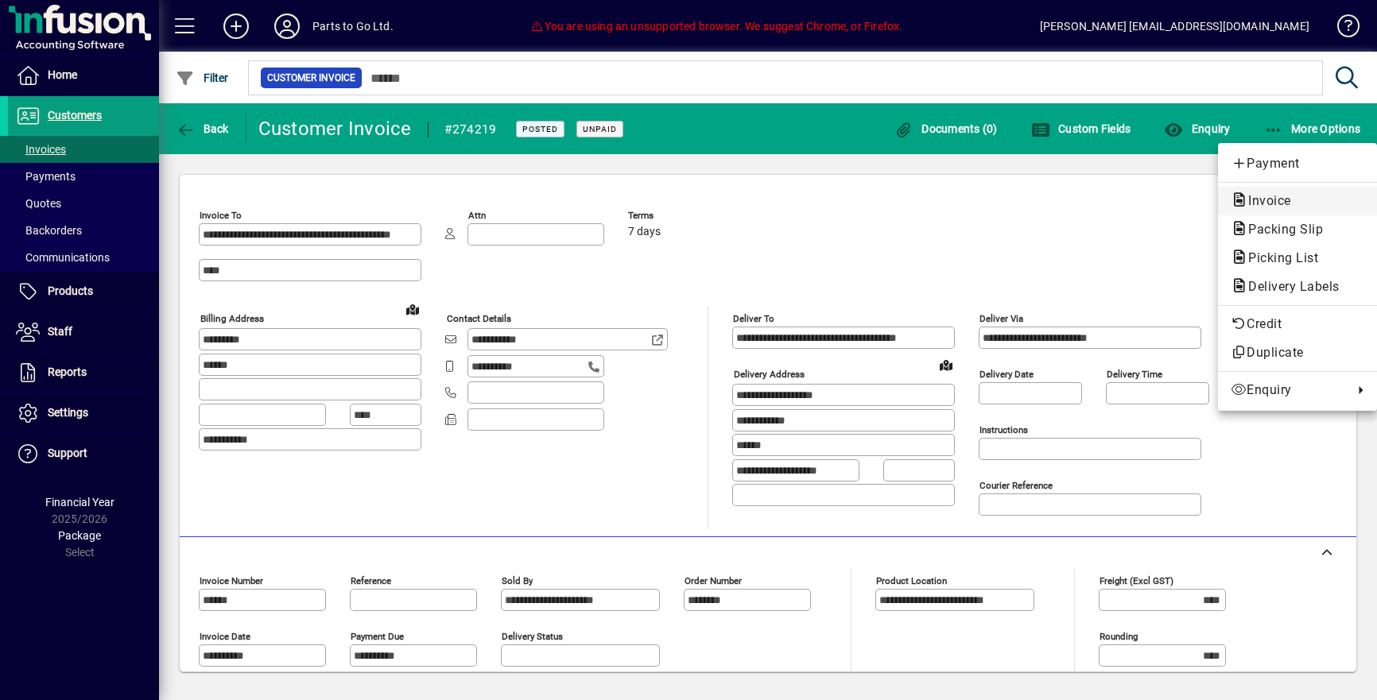
click at [1267, 201] on span "Invoice" at bounding box center [1265, 200] width 68 height 15
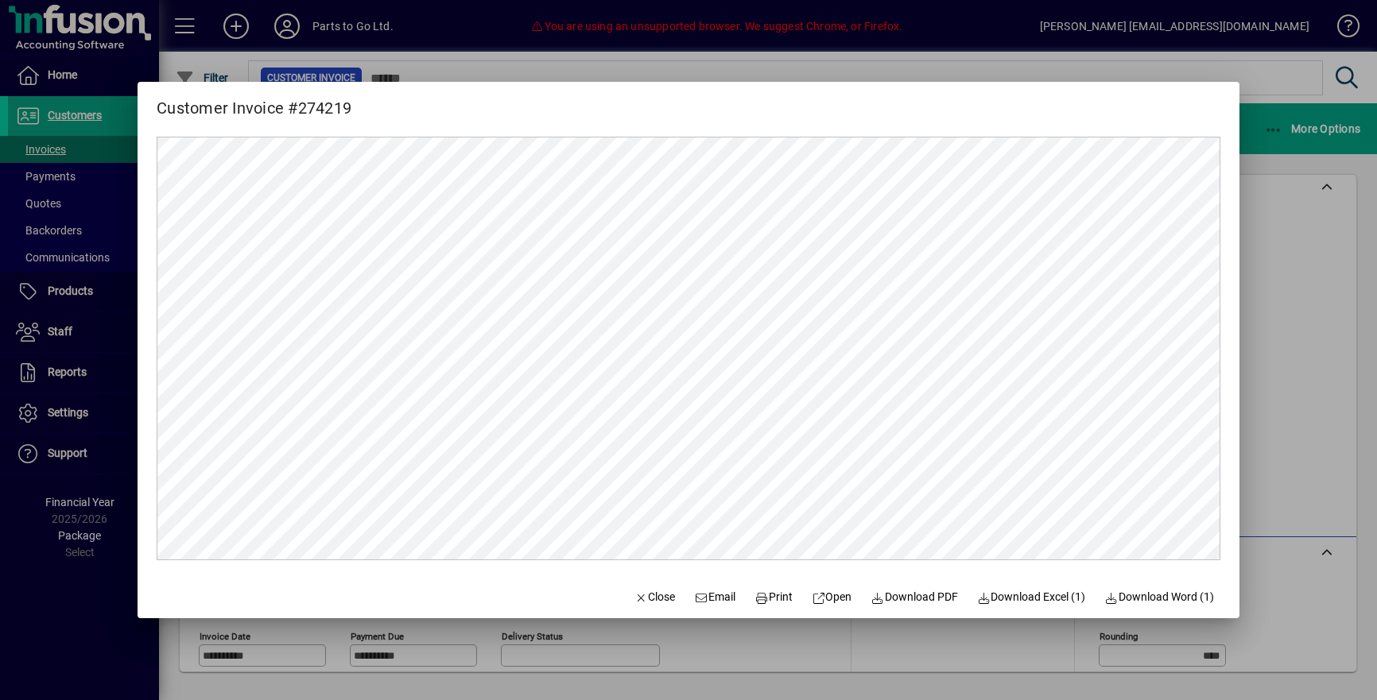
scroll to position [0, 0]
click at [694, 604] on span "Email" at bounding box center [714, 597] width 41 height 17
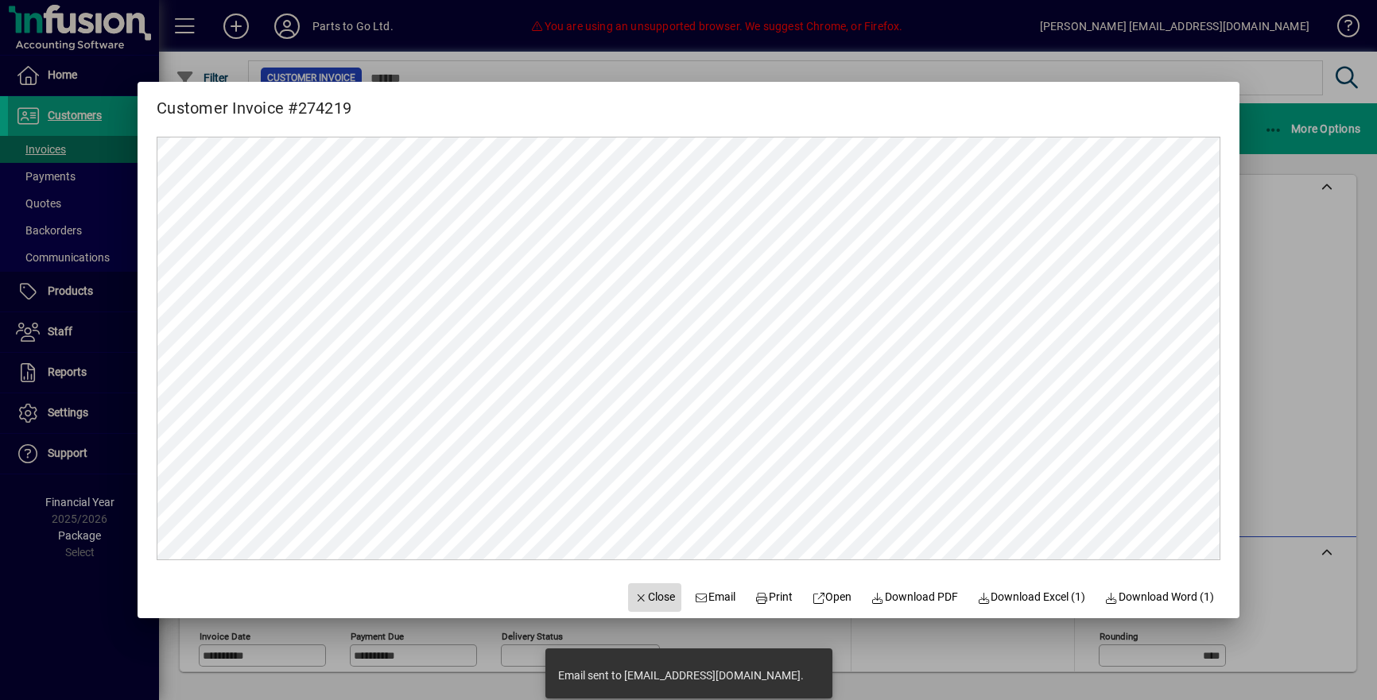
click at [634, 599] on span "Close" at bounding box center [654, 597] width 41 height 17
